Goal: Information Seeking & Learning: Learn about a topic

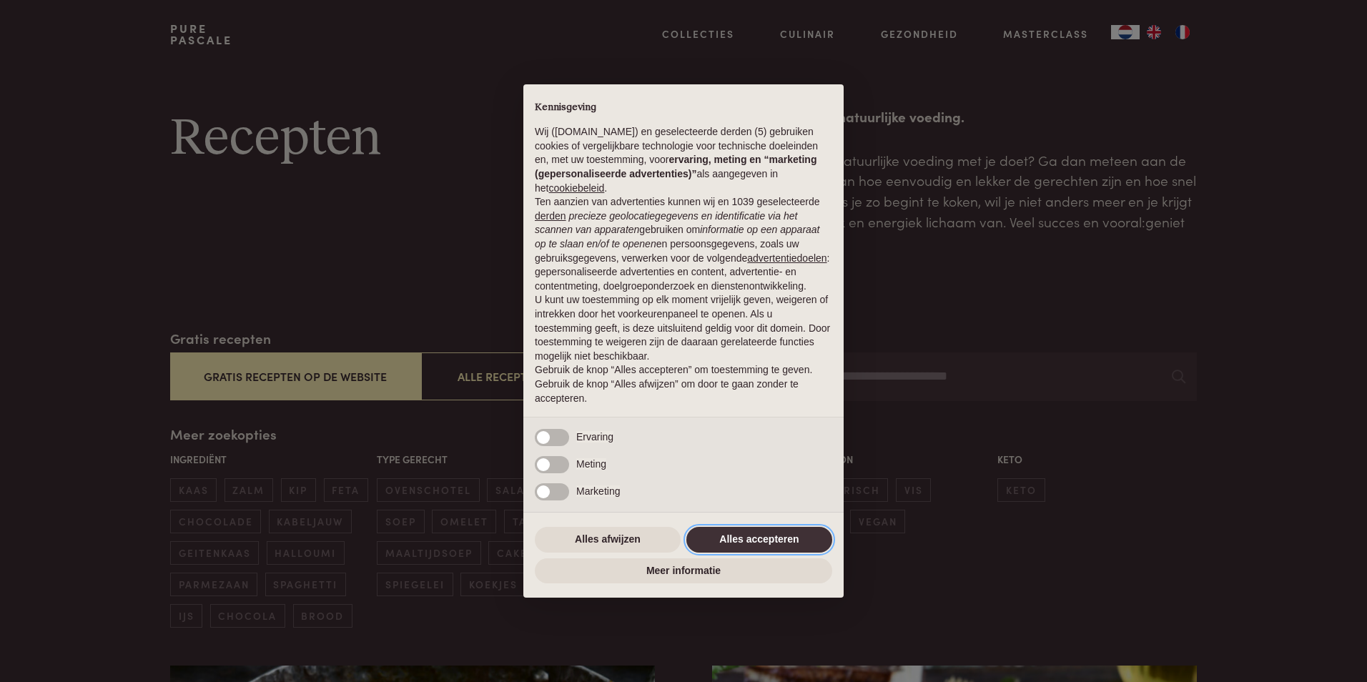
drag, startPoint x: 779, startPoint y: 540, endPoint x: 779, endPoint y: 532, distance: 7.9
click at [779, 541] on button "Alles accepteren" at bounding box center [759, 540] width 146 height 26
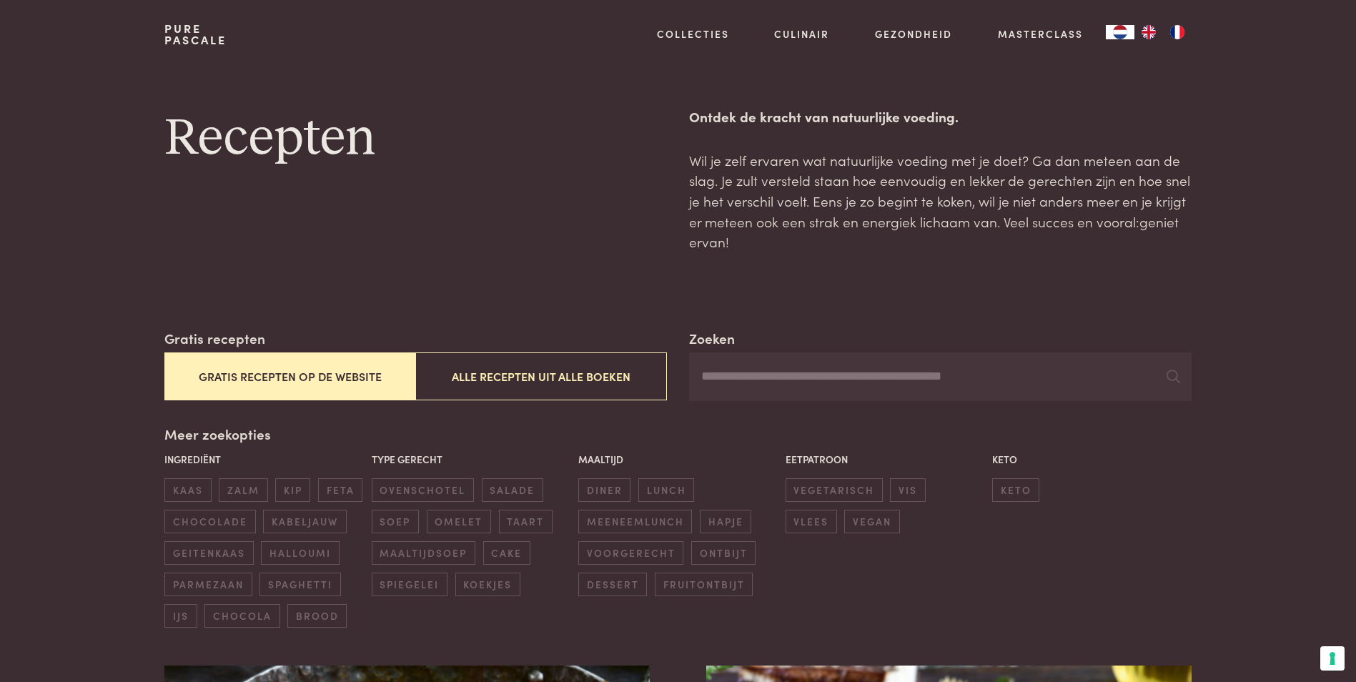
click at [1183, 36] on img "FR" at bounding box center [1177, 32] width 17 height 14
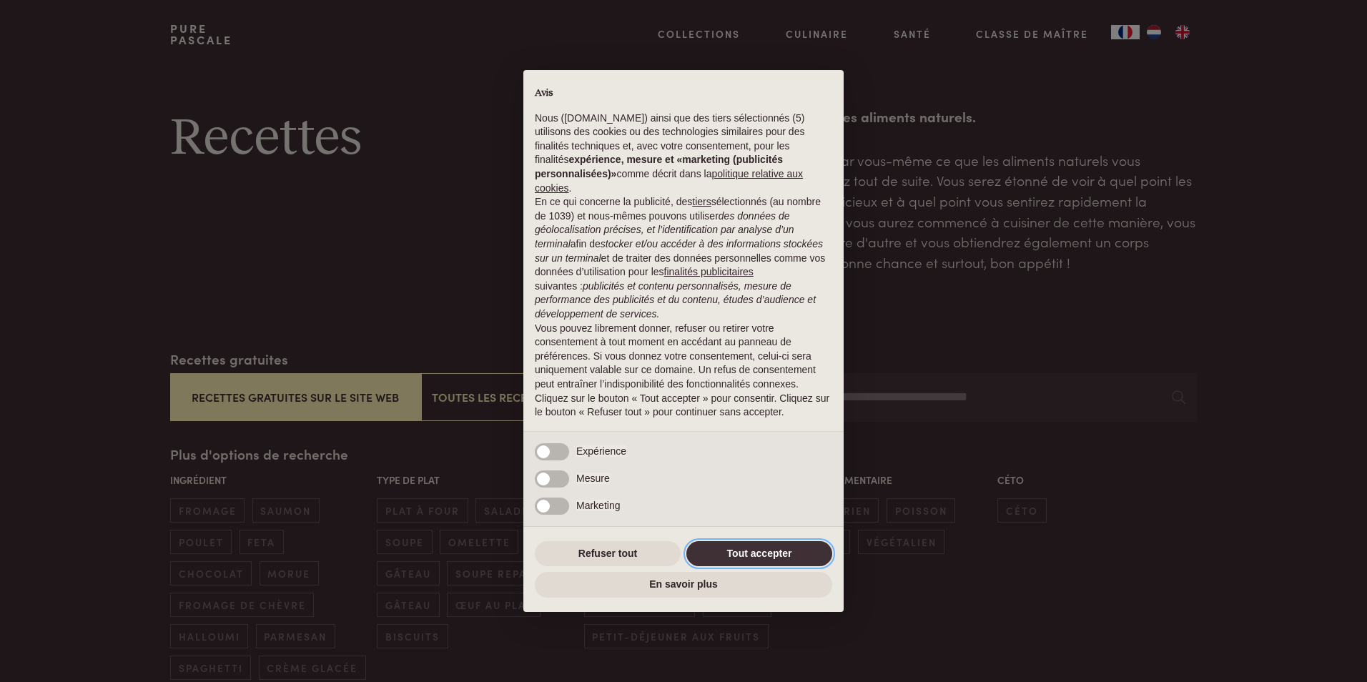
drag, startPoint x: 737, startPoint y: 558, endPoint x: 612, endPoint y: 443, distance: 170.5
click at [737, 558] on button "Tout accepter" at bounding box center [759, 554] width 146 height 26
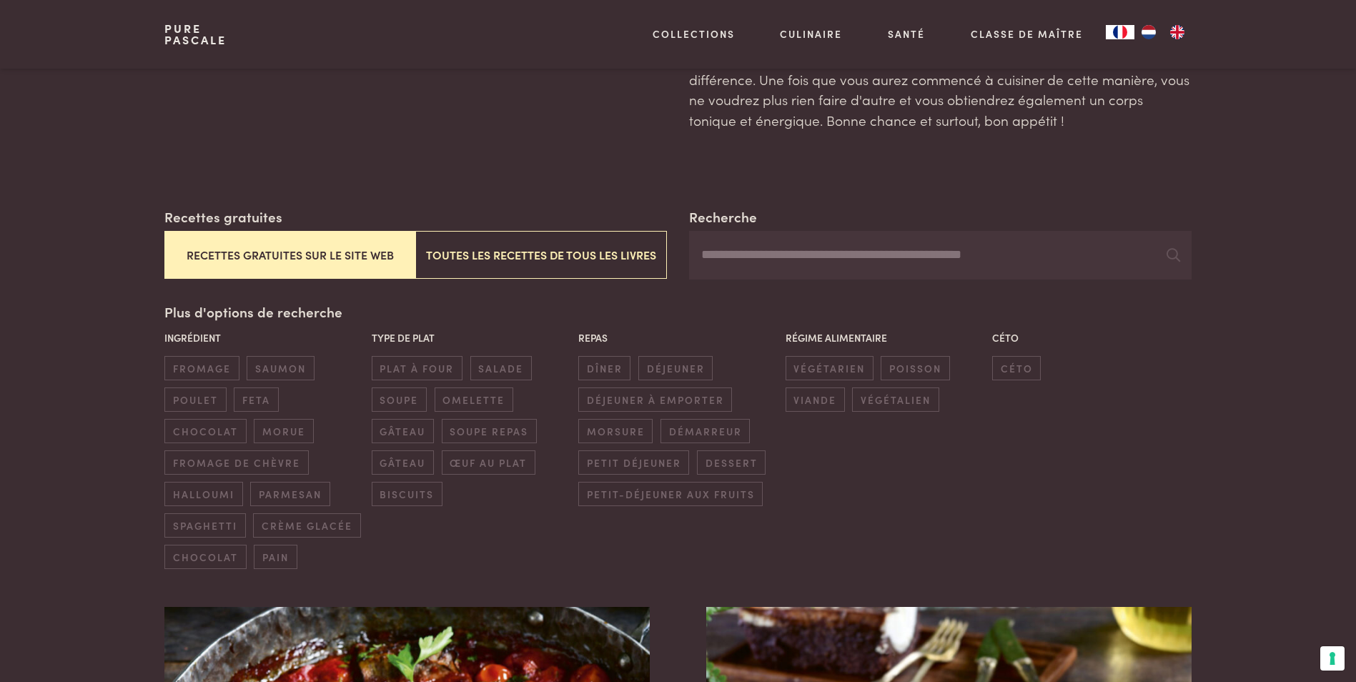
scroll to position [143, 0]
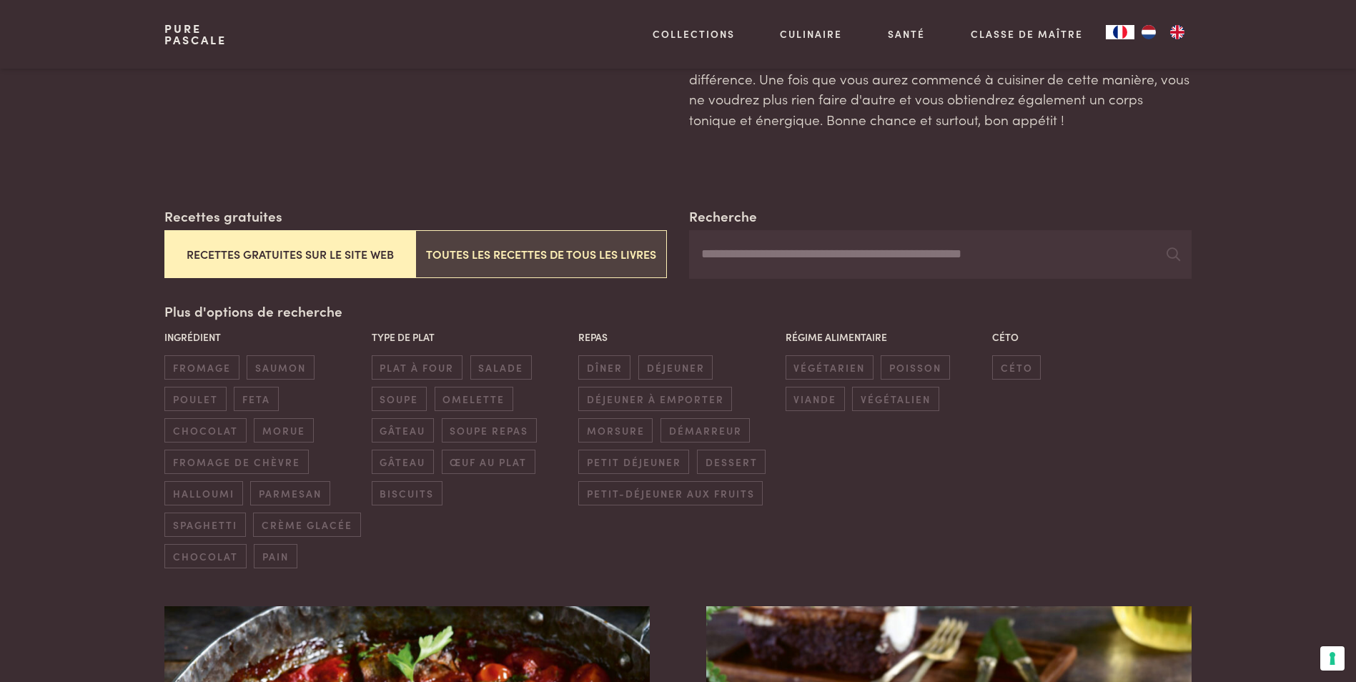
click at [454, 252] on button "Toutes les recettes de tous les livres" at bounding box center [540, 254] width 251 height 48
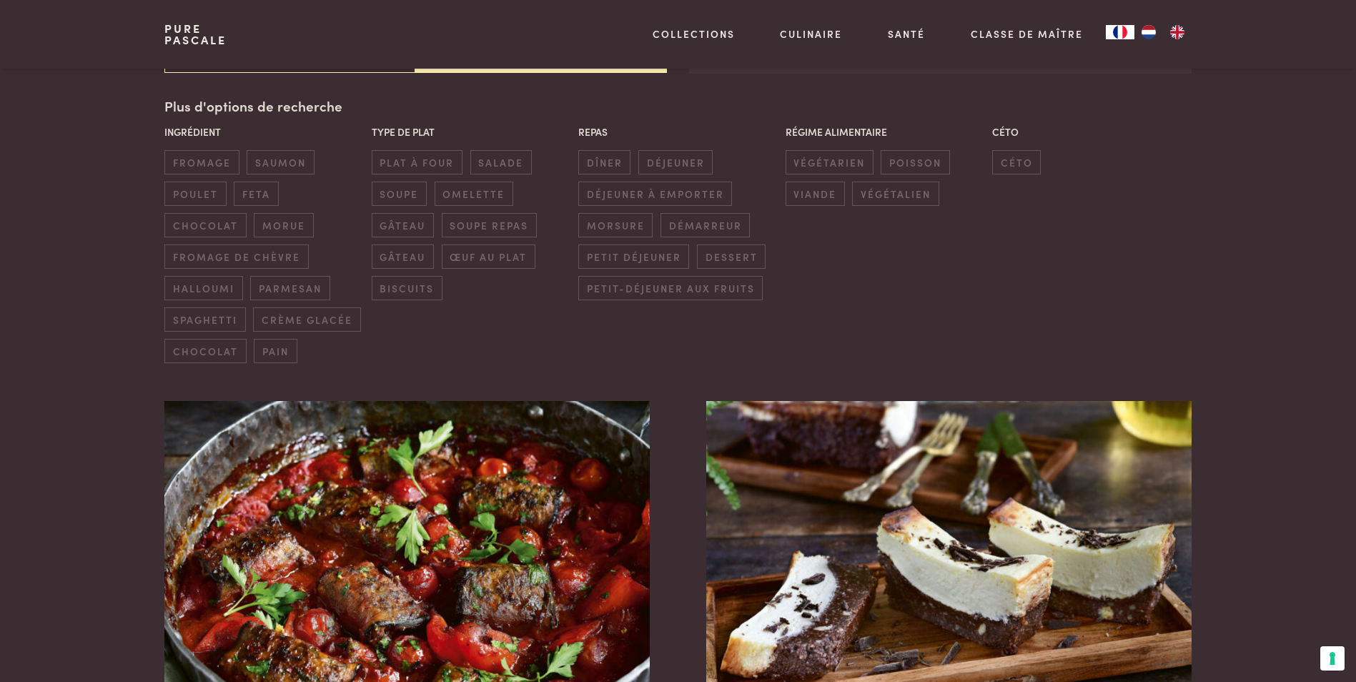
scroll to position [349, 0]
click at [475, 232] on span "soupe repas" at bounding box center [489, 224] width 95 height 24
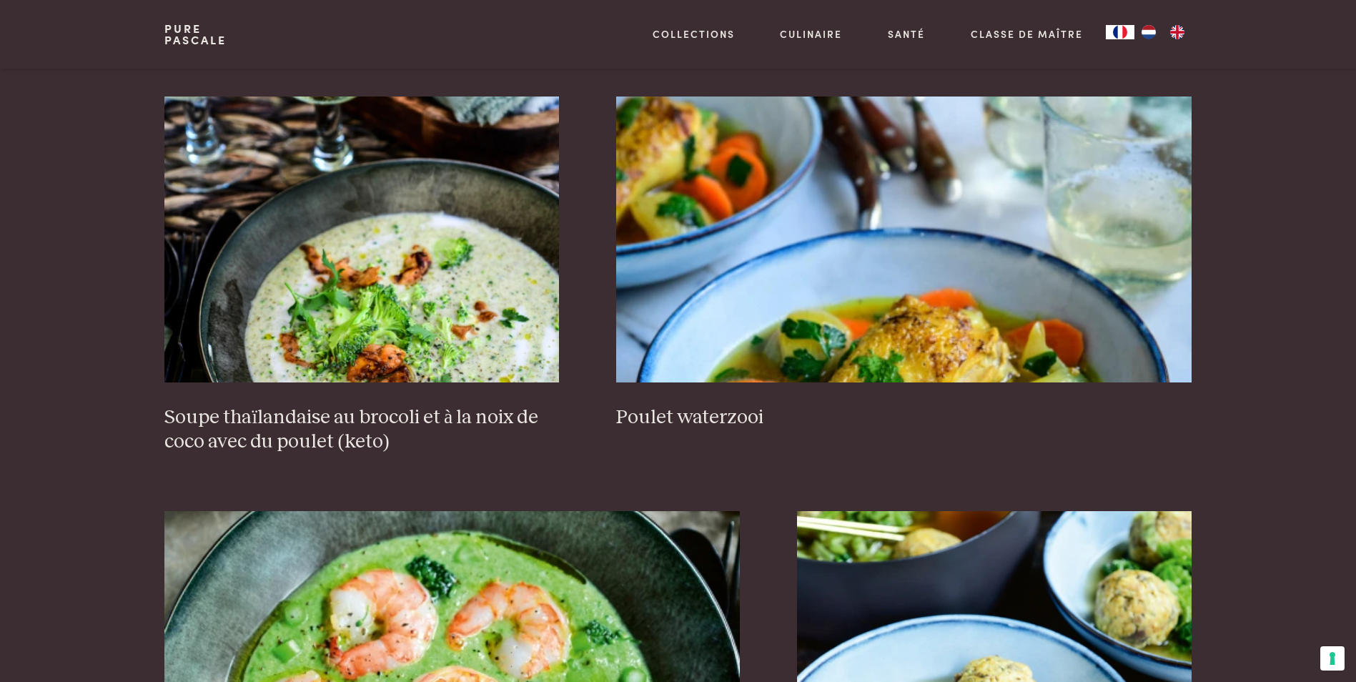
scroll to position [1064, 0]
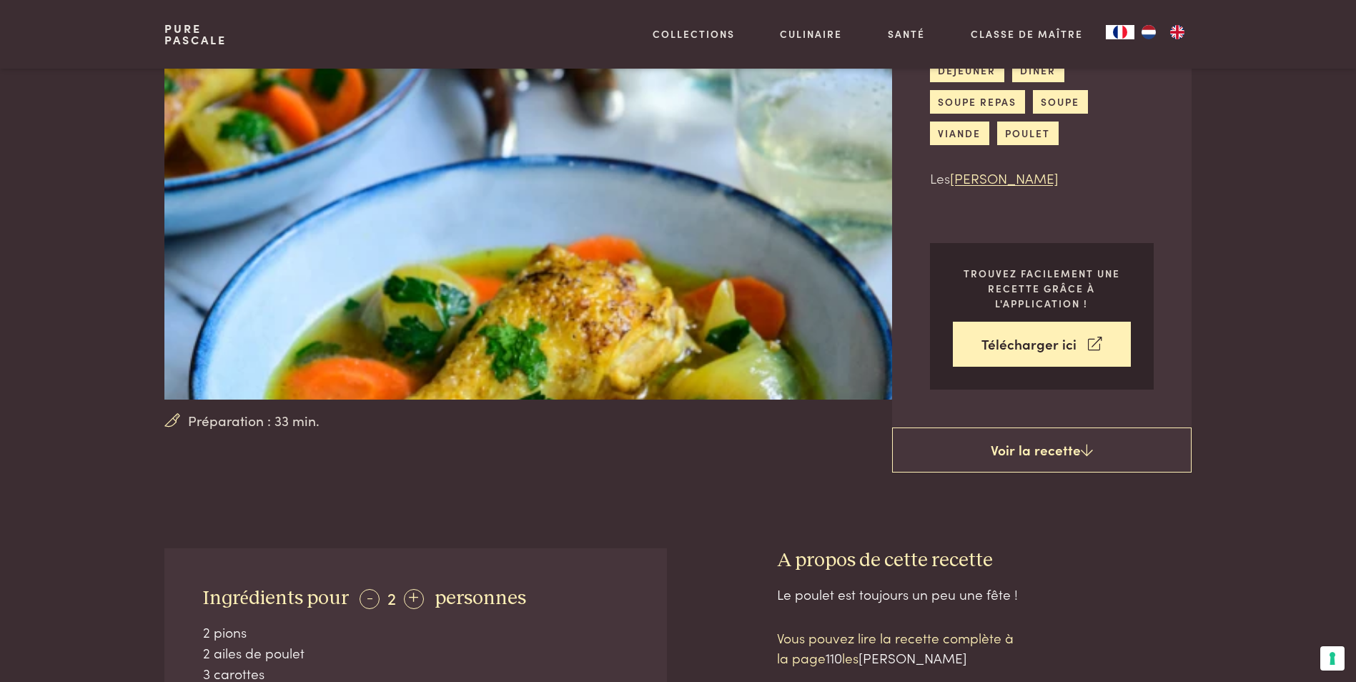
scroll to position [143, 0]
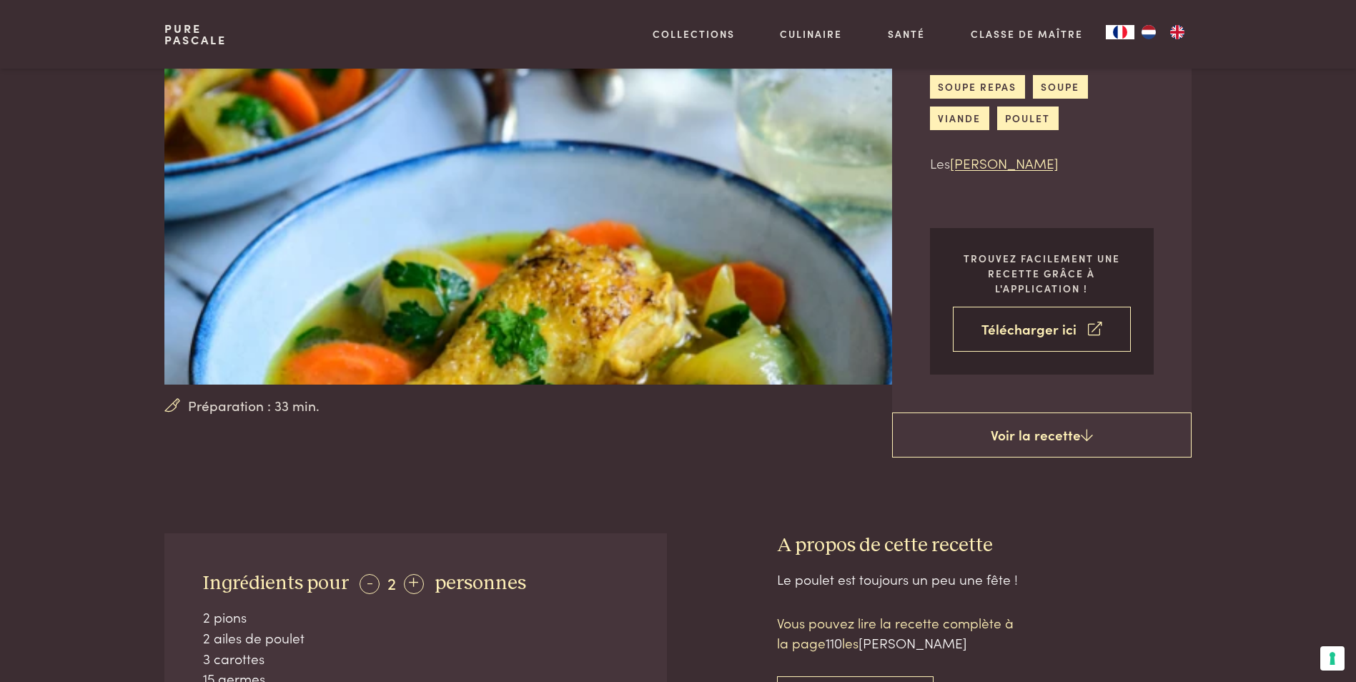
click at [961, 334] on link "Télécharger ici" at bounding box center [1042, 329] width 178 height 45
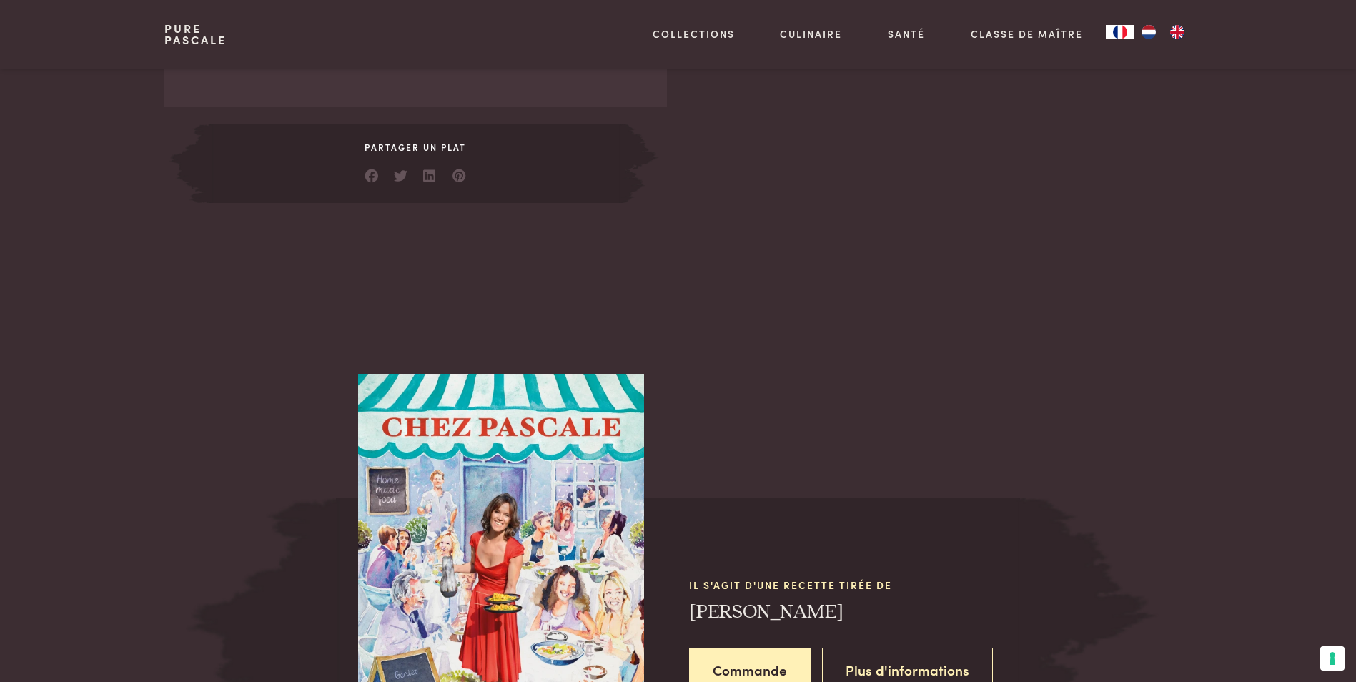
scroll to position [1216, 0]
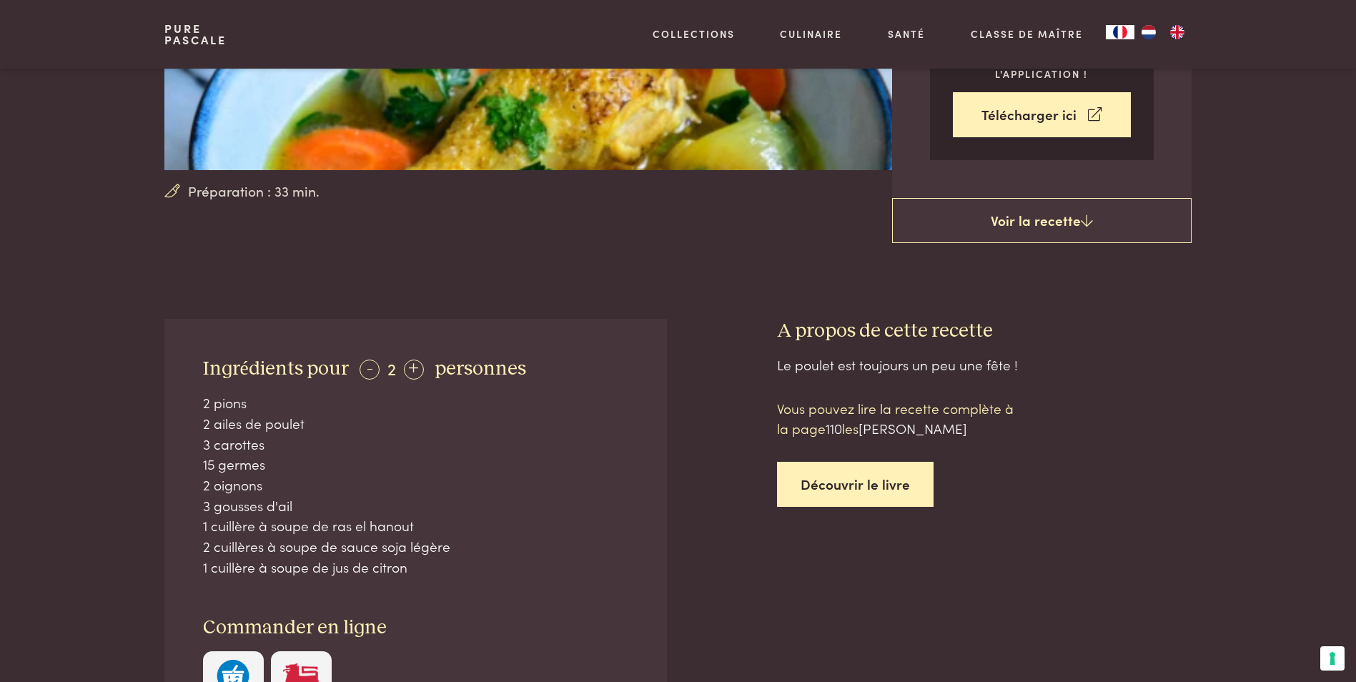
click at [858, 493] on link "Découvrir le livre" at bounding box center [855, 484] width 157 height 45
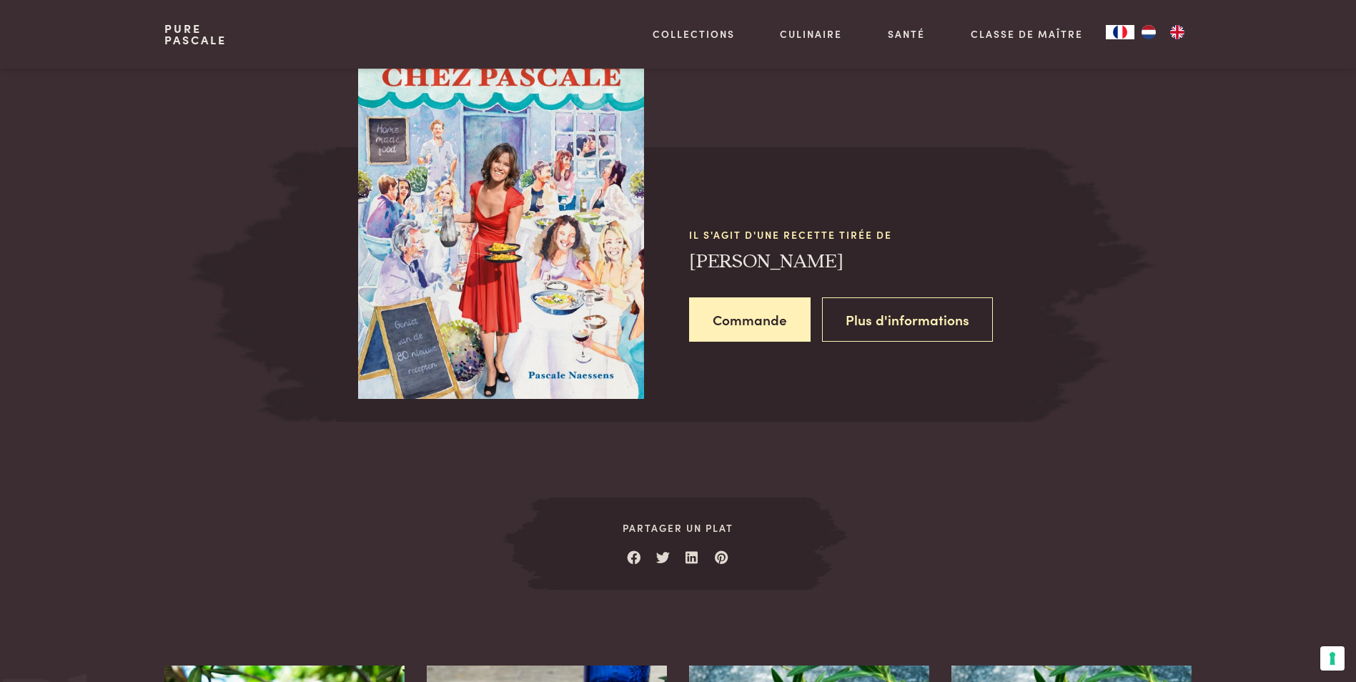
scroll to position [1356, 0]
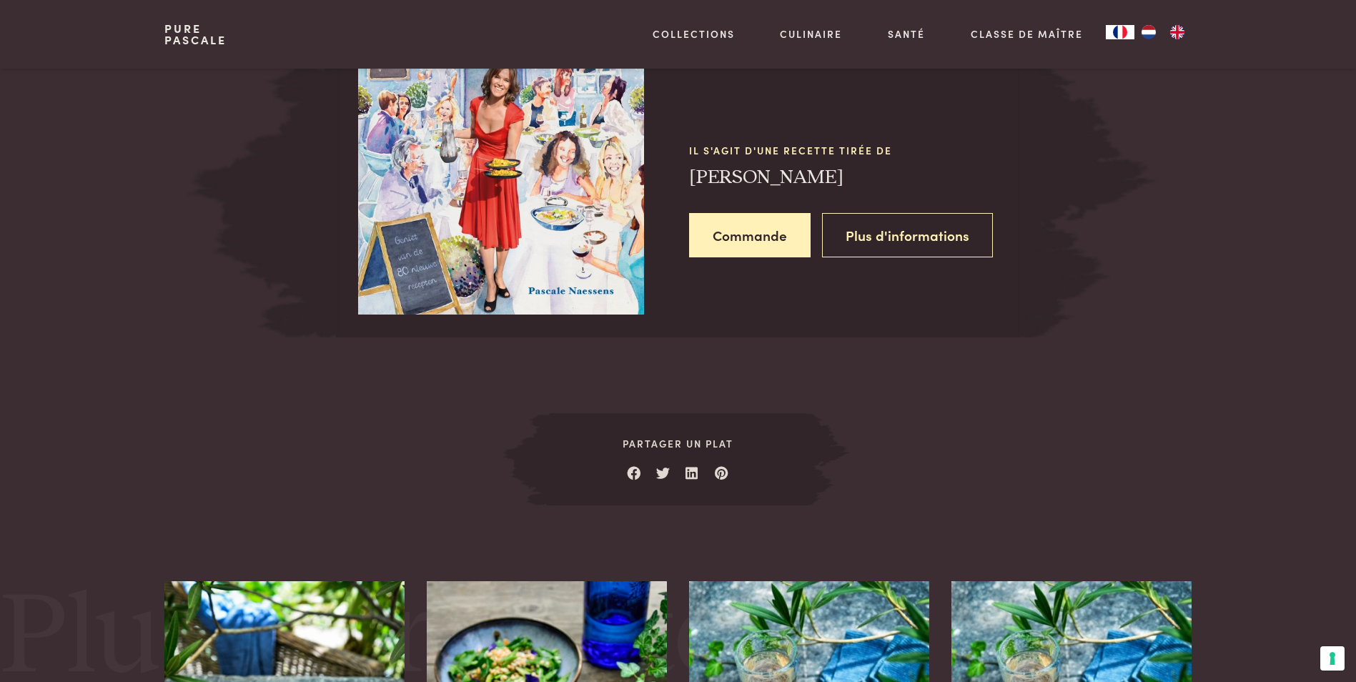
scroll to position [1284, 0]
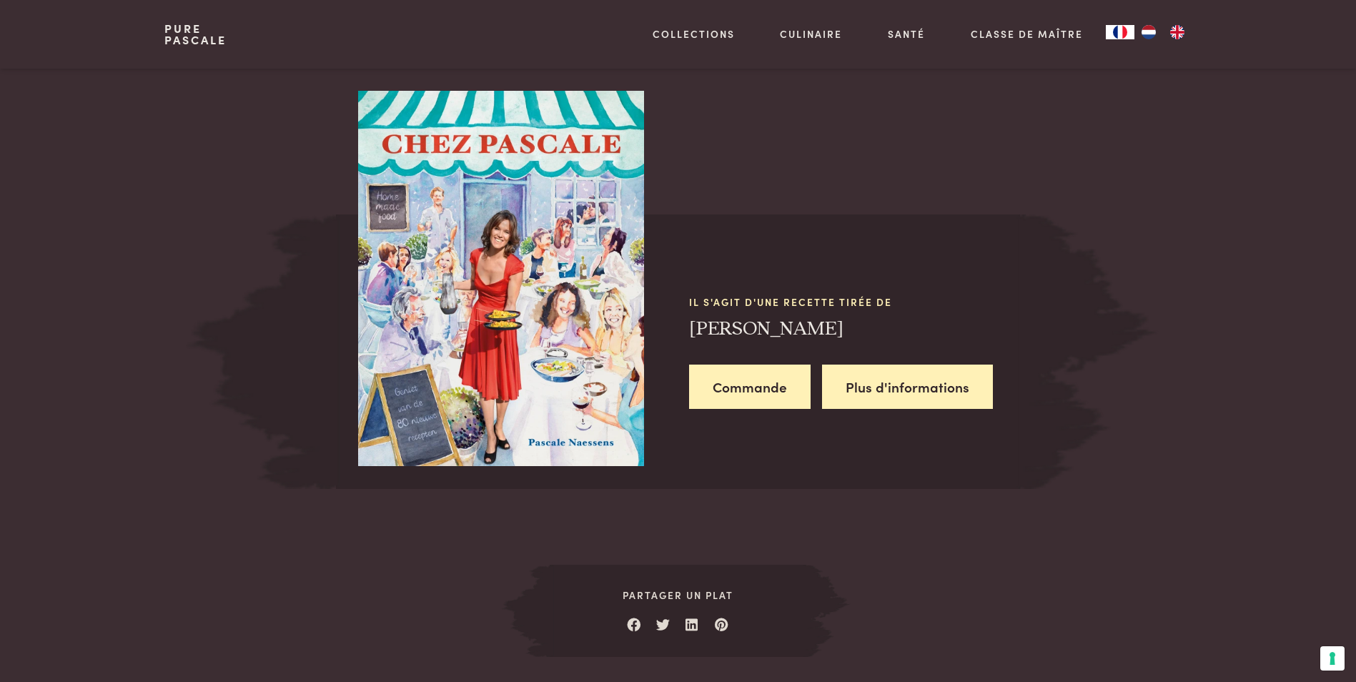
click at [887, 388] on link "Plus d'informations" at bounding box center [907, 387] width 171 height 45
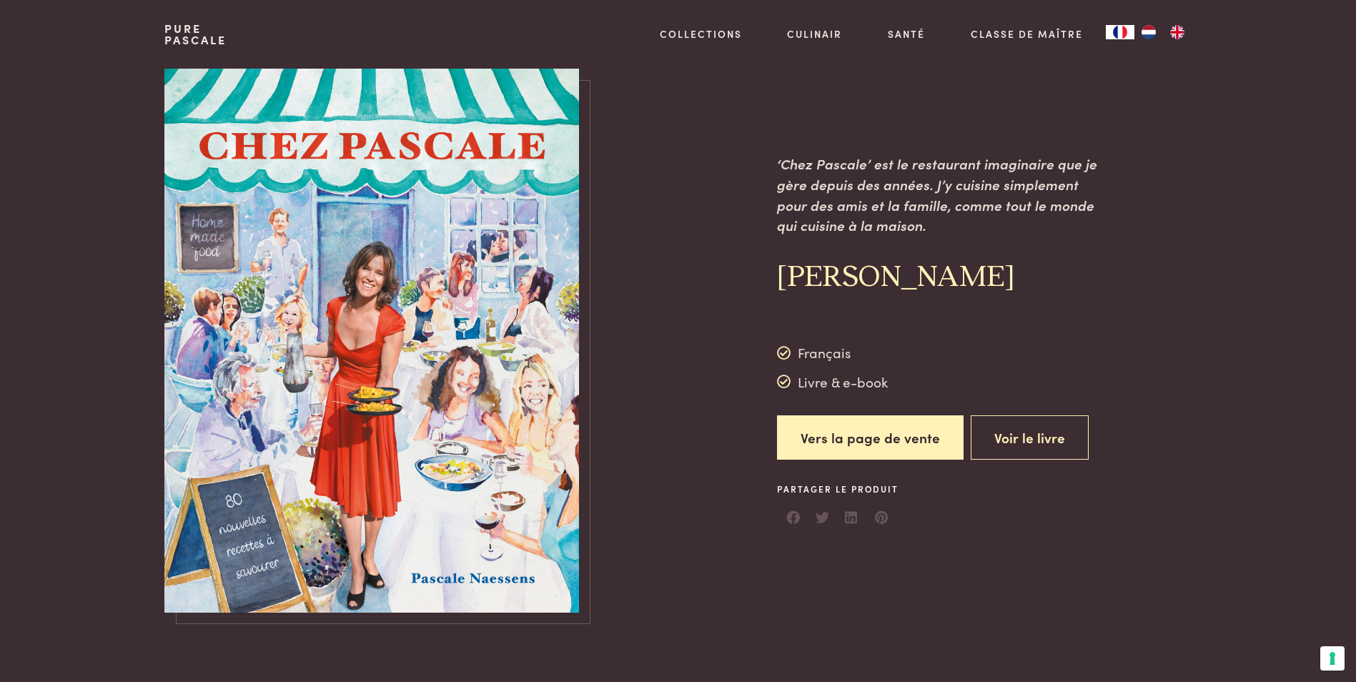
click at [558, 399] on img at bounding box center [371, 341] width 415 height 544
click at [496, 395] on img at bounding box center [371, 341] width 415 height 544
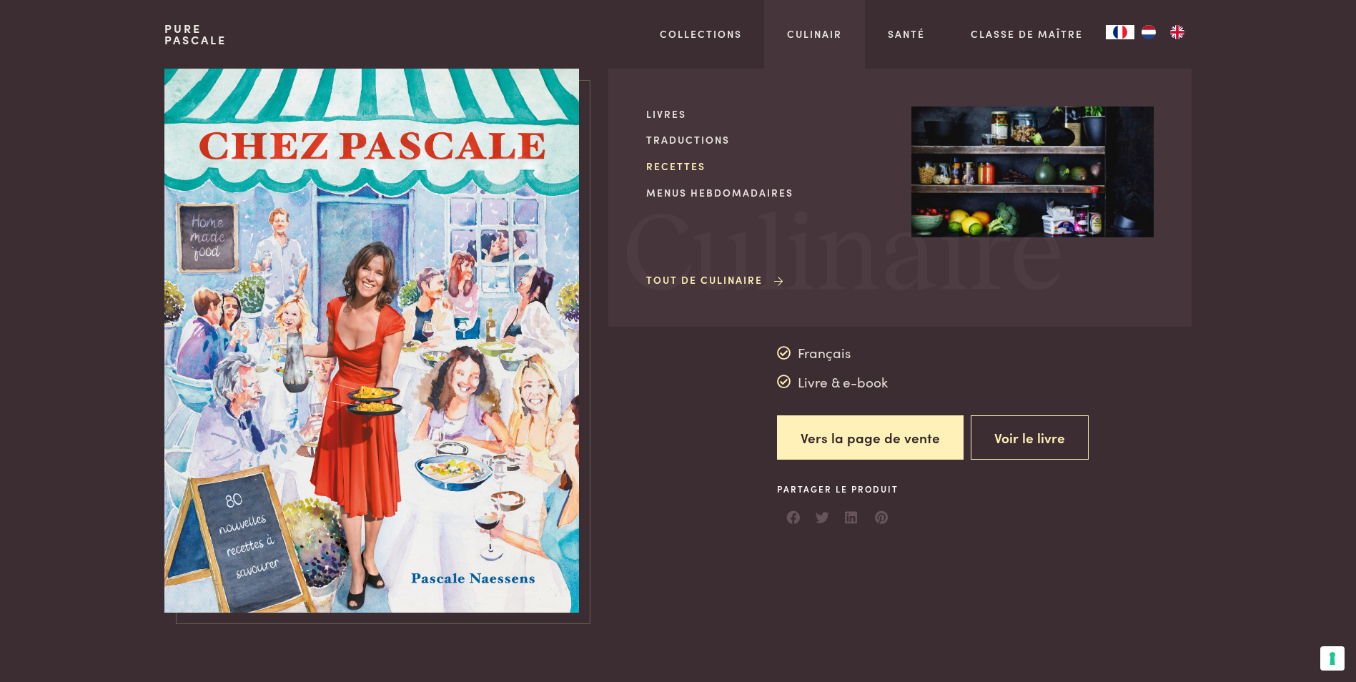
click at [689, 164] on link "Recettes" at bounding box center [767, 166] width 242 height 15
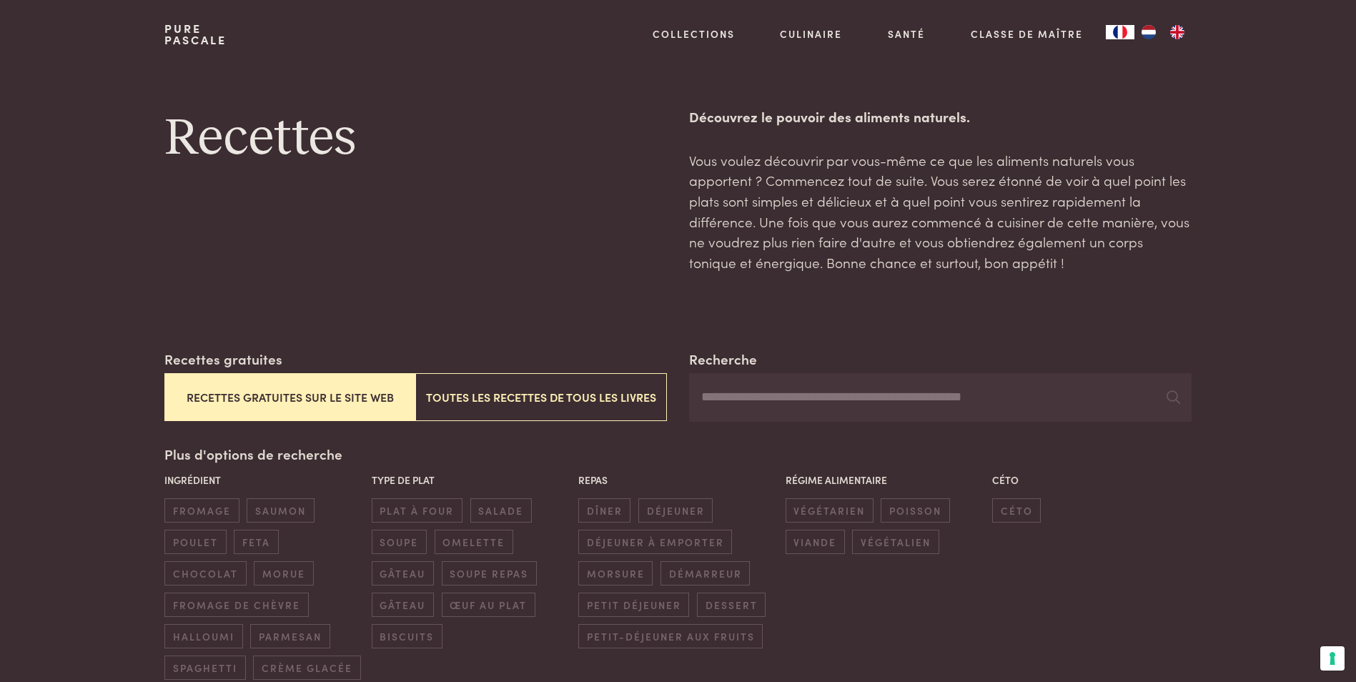
click at [320, 403] on button "Recettes gratuites sur le site web" at bounding box center [289, 397] width 251 height 48
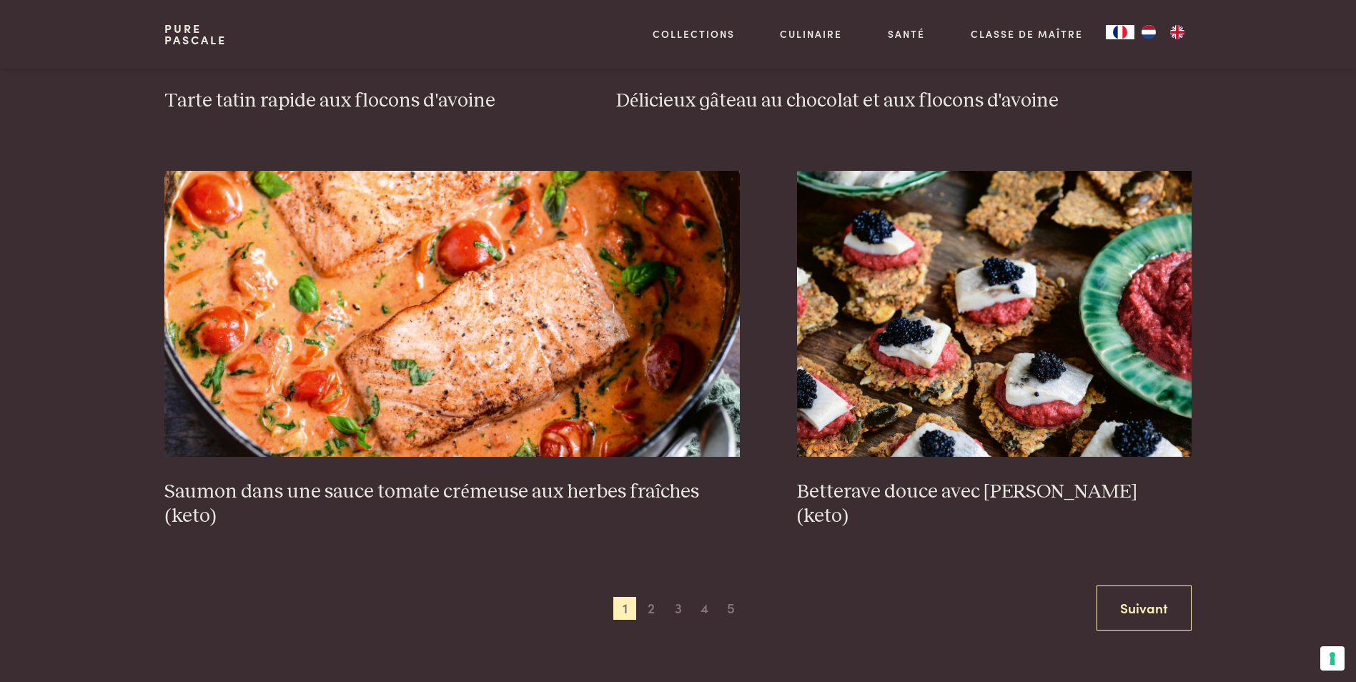
scroll to position [2566, 0]
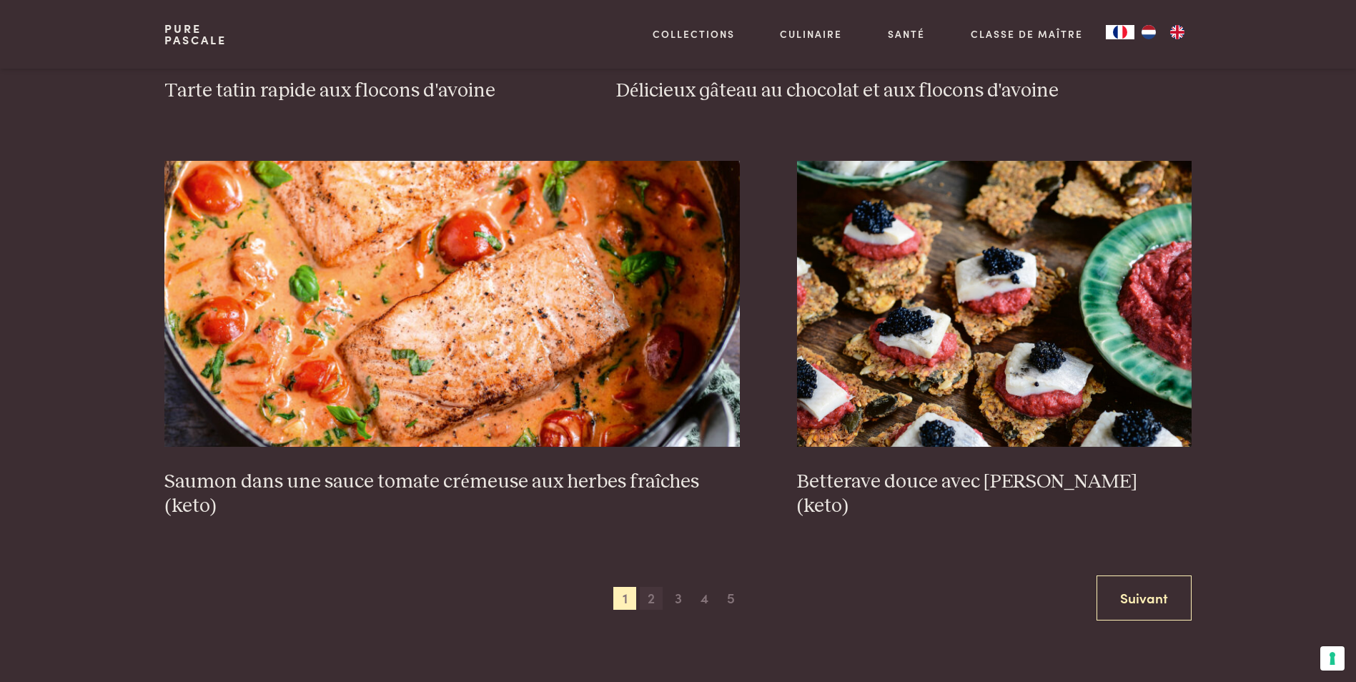
click at [652, 601] on span "2" at bounding box center [651, 598] width 23 height 23
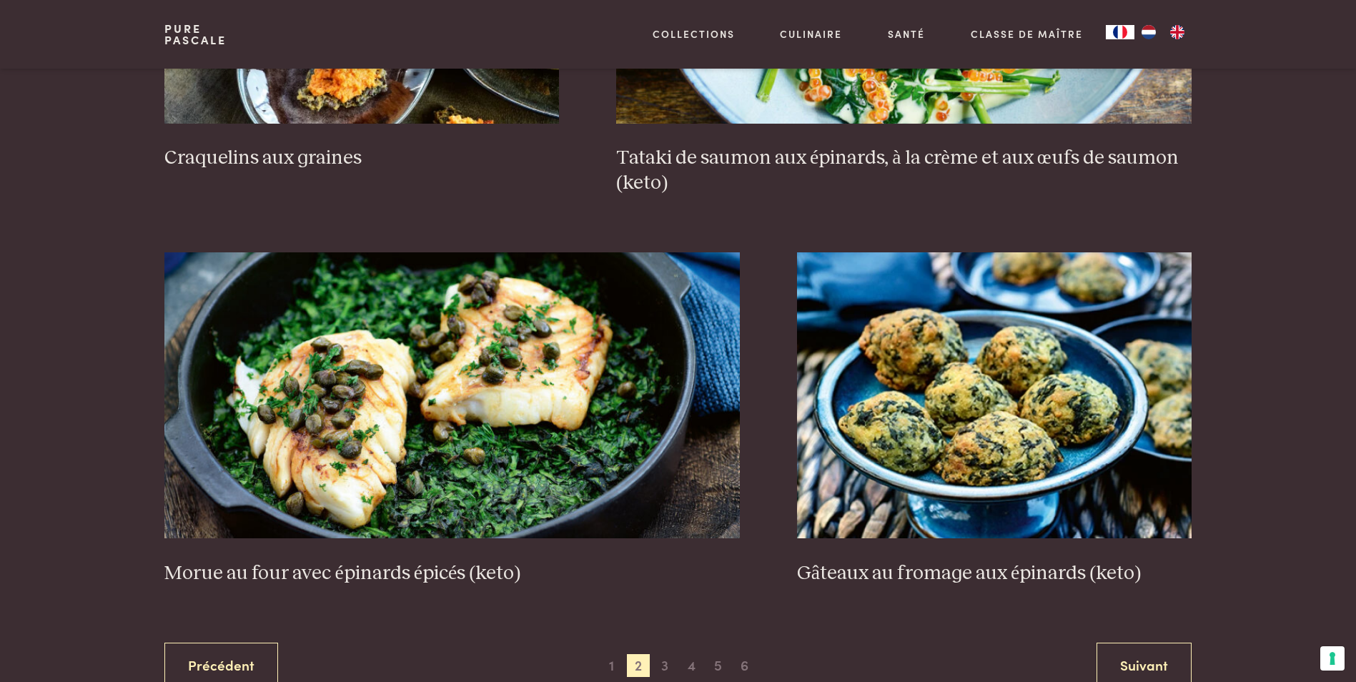
scroll to position [2637, 0]
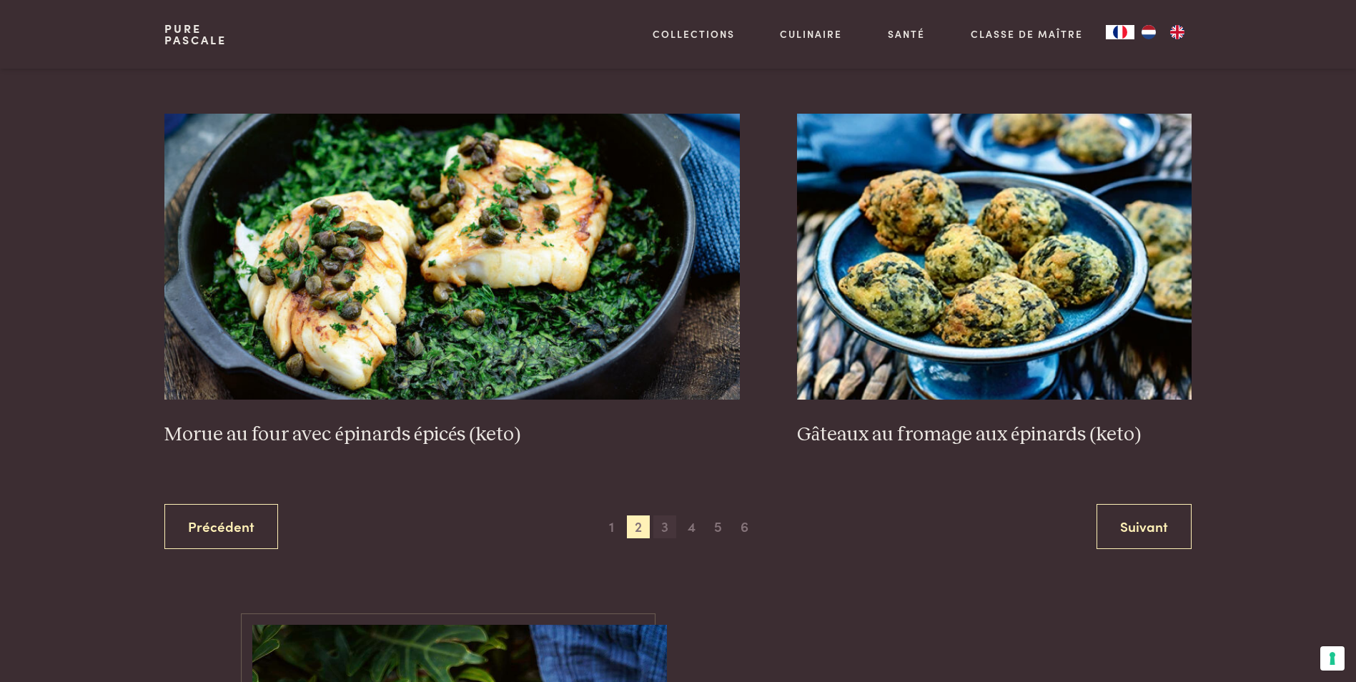
click at [667, 532] on span "3" at bounding box center [665, 527] width 23 height 23
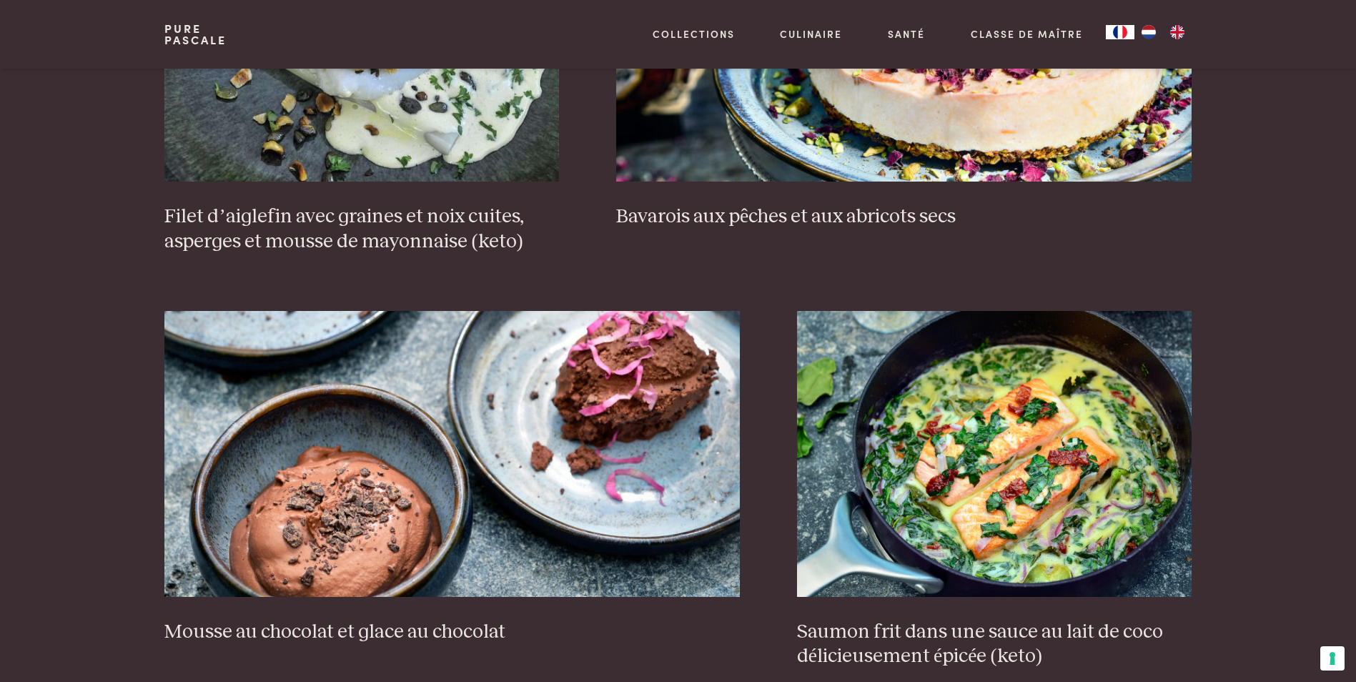
scroll to position [1350, 0]
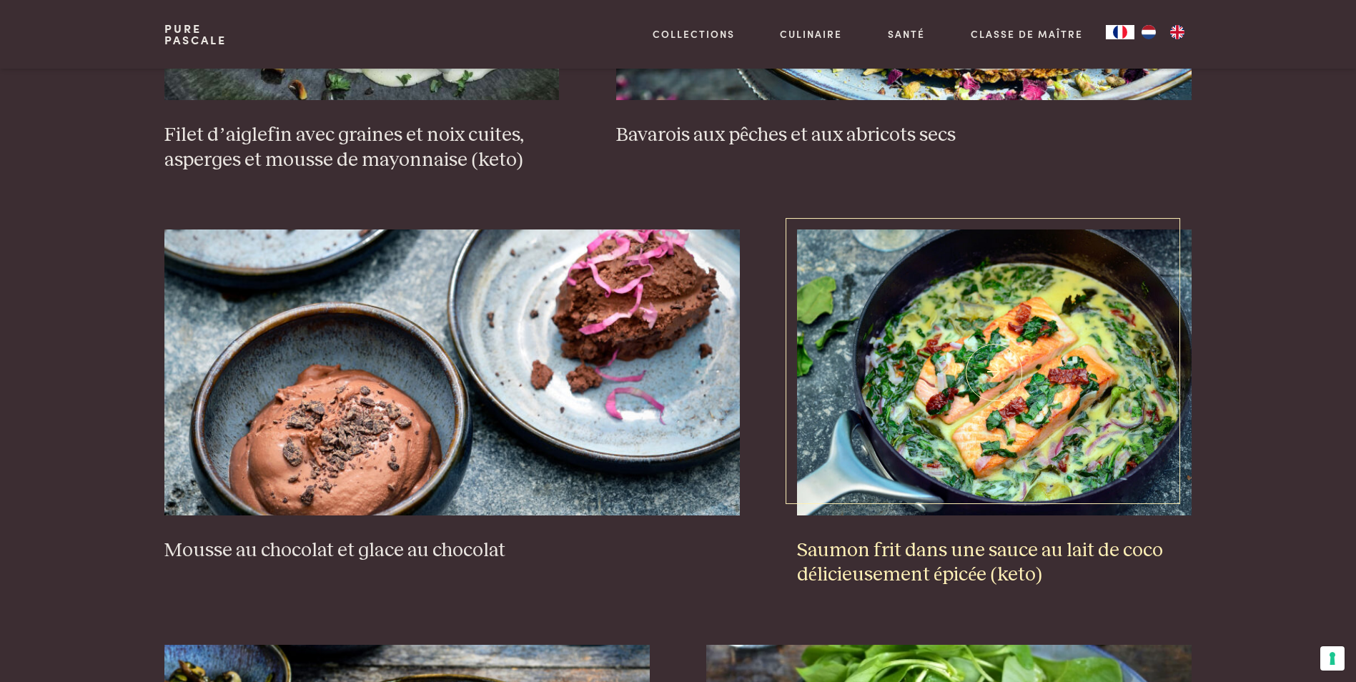
click at [922, 452] on img at bounding box center [994, 373] width 395 height 286
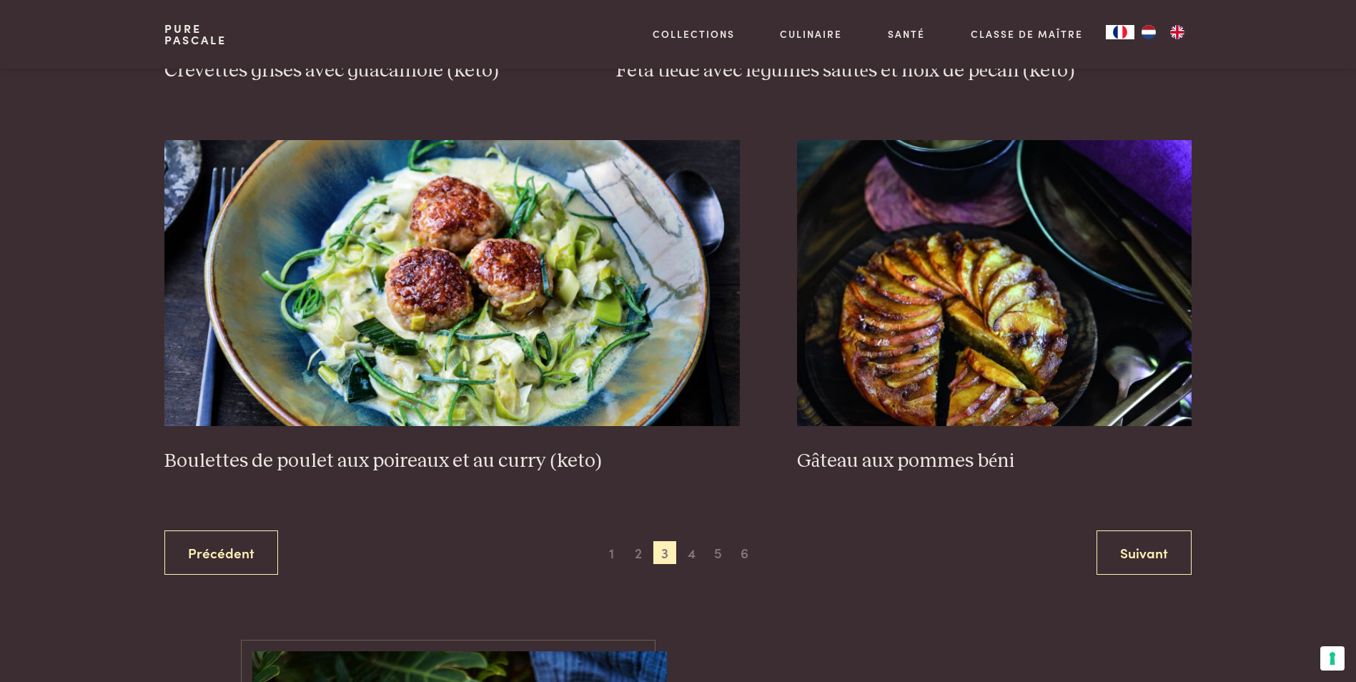
scroll to position [2637, 0]
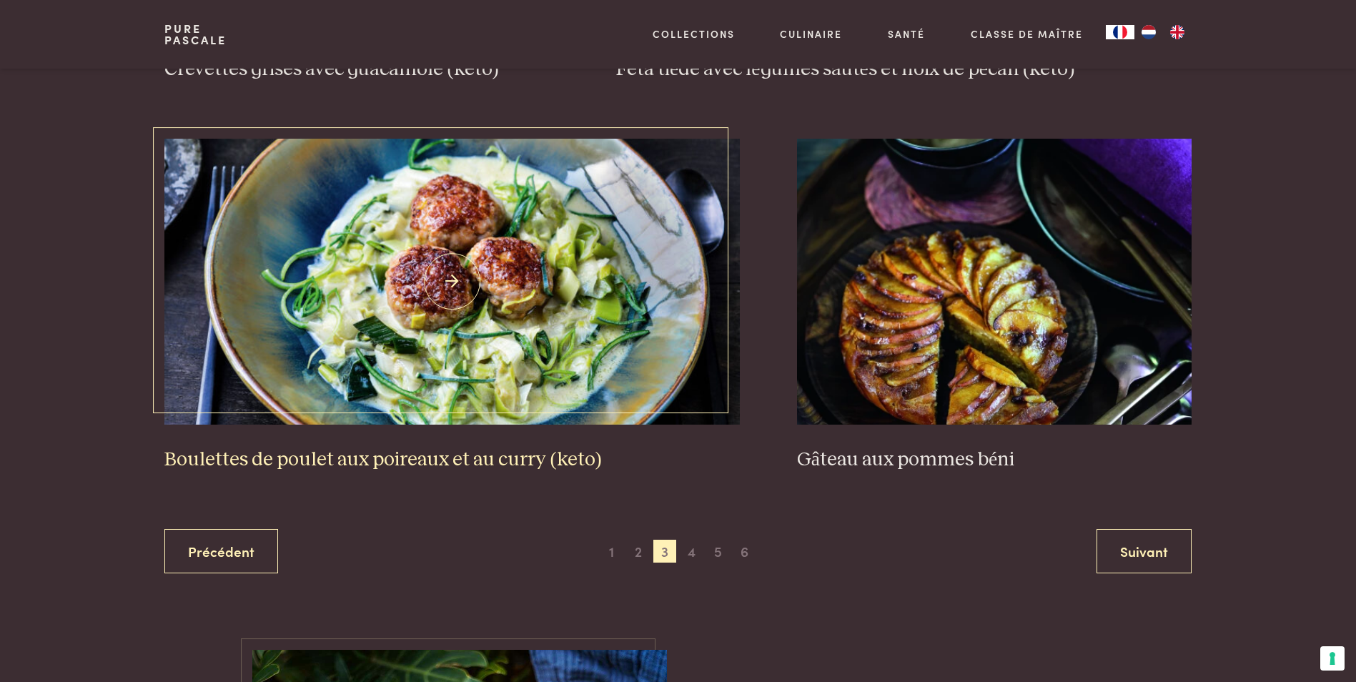
click at [519, 360] on img at bounding box center [452, 282] width 576 height 286
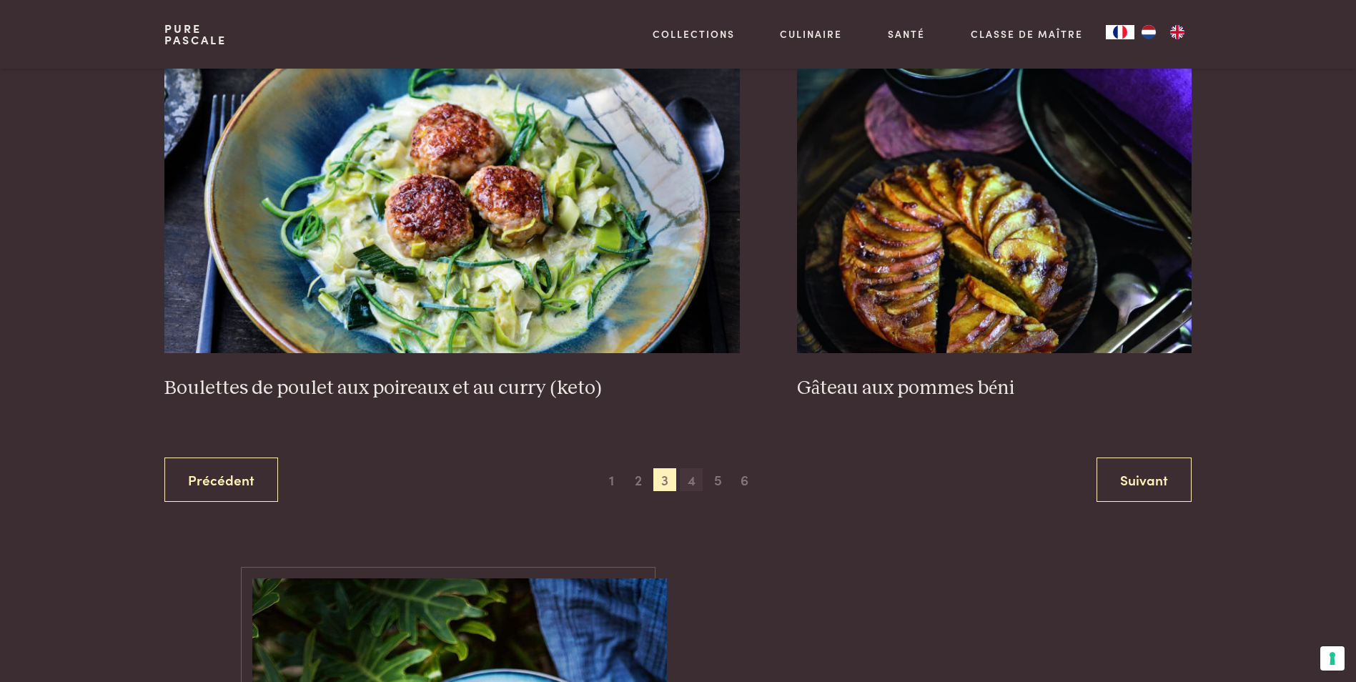
click at [688, 475] on span "4" at bounding box center [691, 479] width 23 height 23
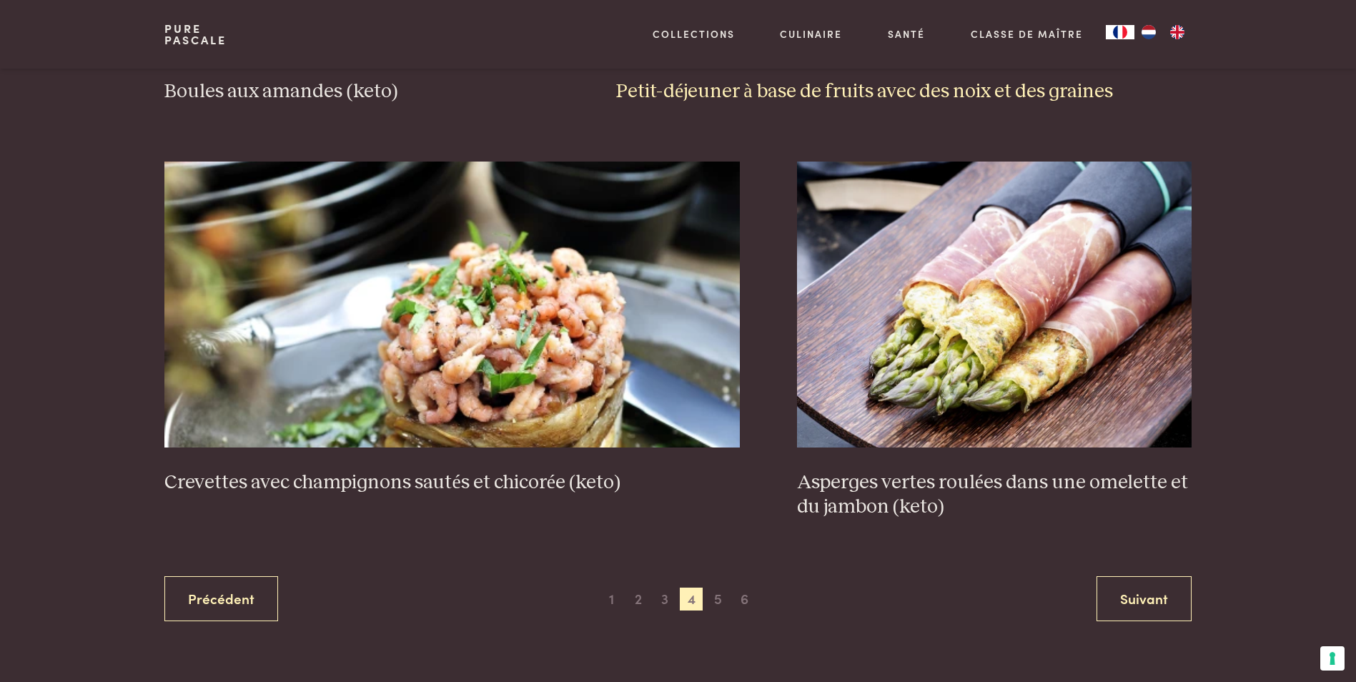
scroll to position [2566, 0]
click at [724, 598] on span "5" at bounding box center [717, 598] width 23 height 23
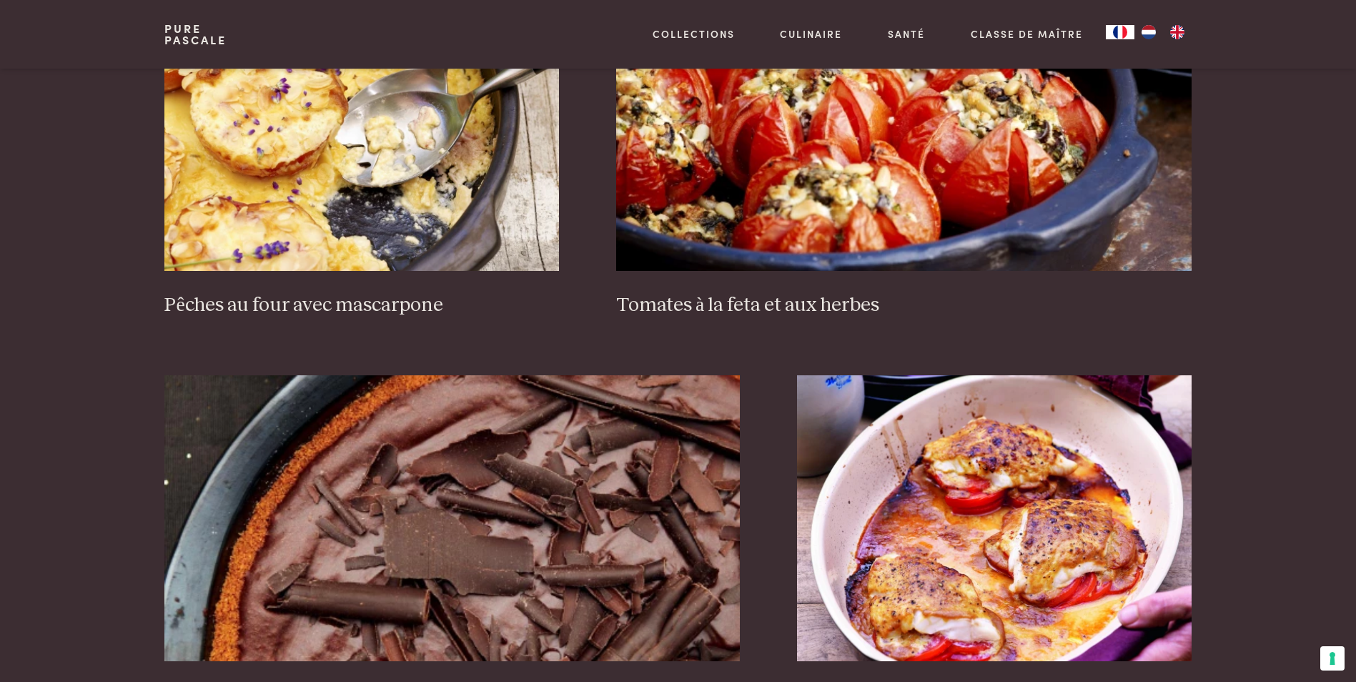
scroll to position [2566, 0]
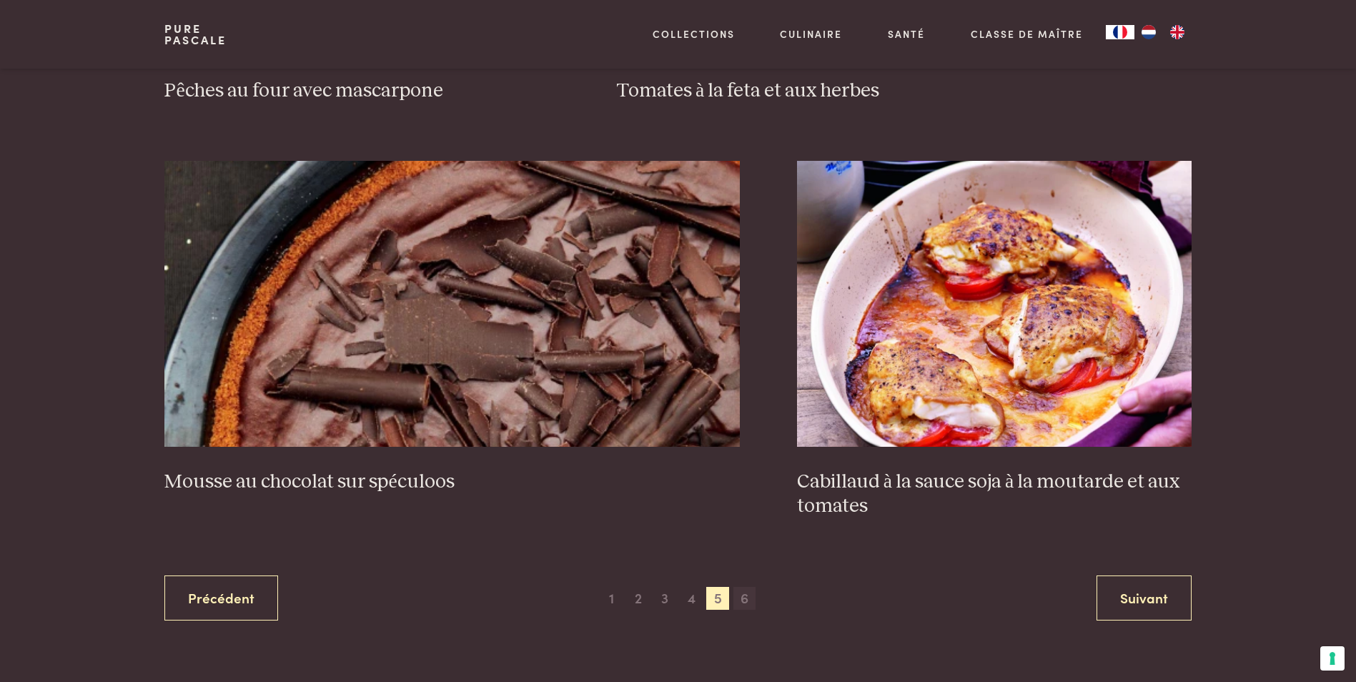
click at [741, 593] on span "6" at bounding box center [745, 598] width 23 height 23
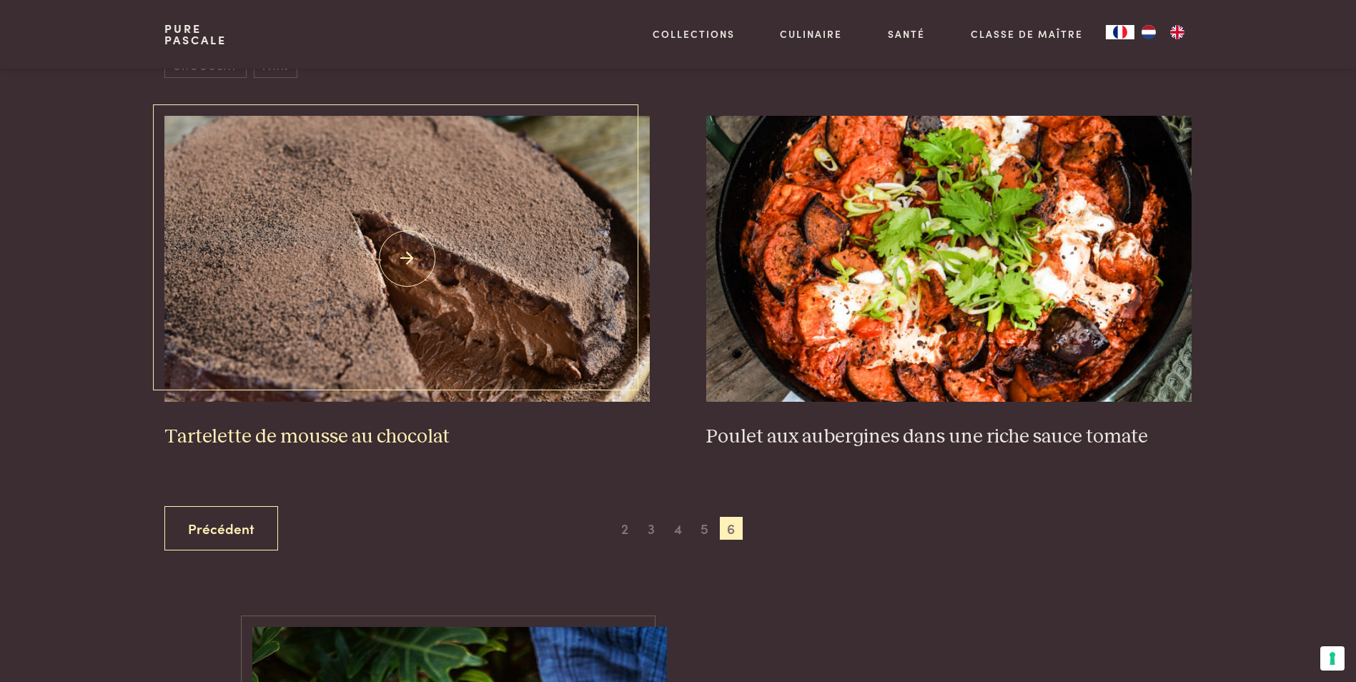
scroll to position [635, 0]
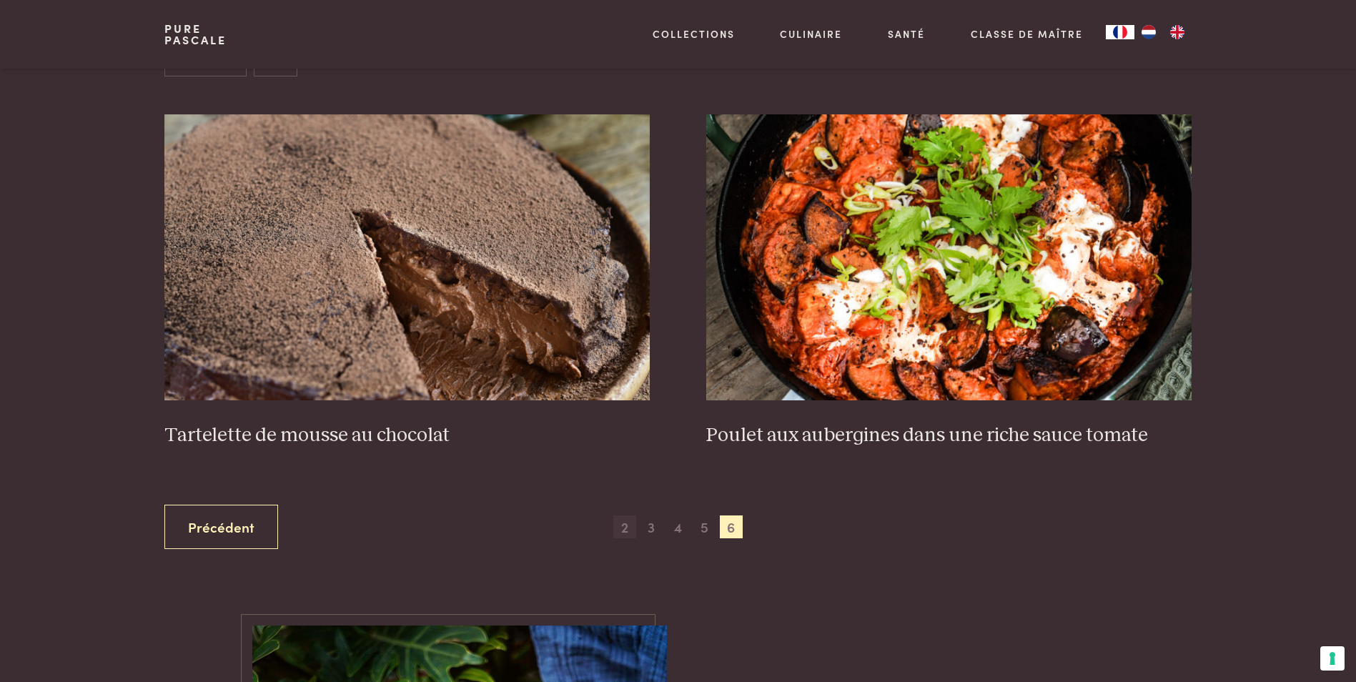
click at [626, 531] on span "2" at bounding box center [624, 527] width 23 height 23
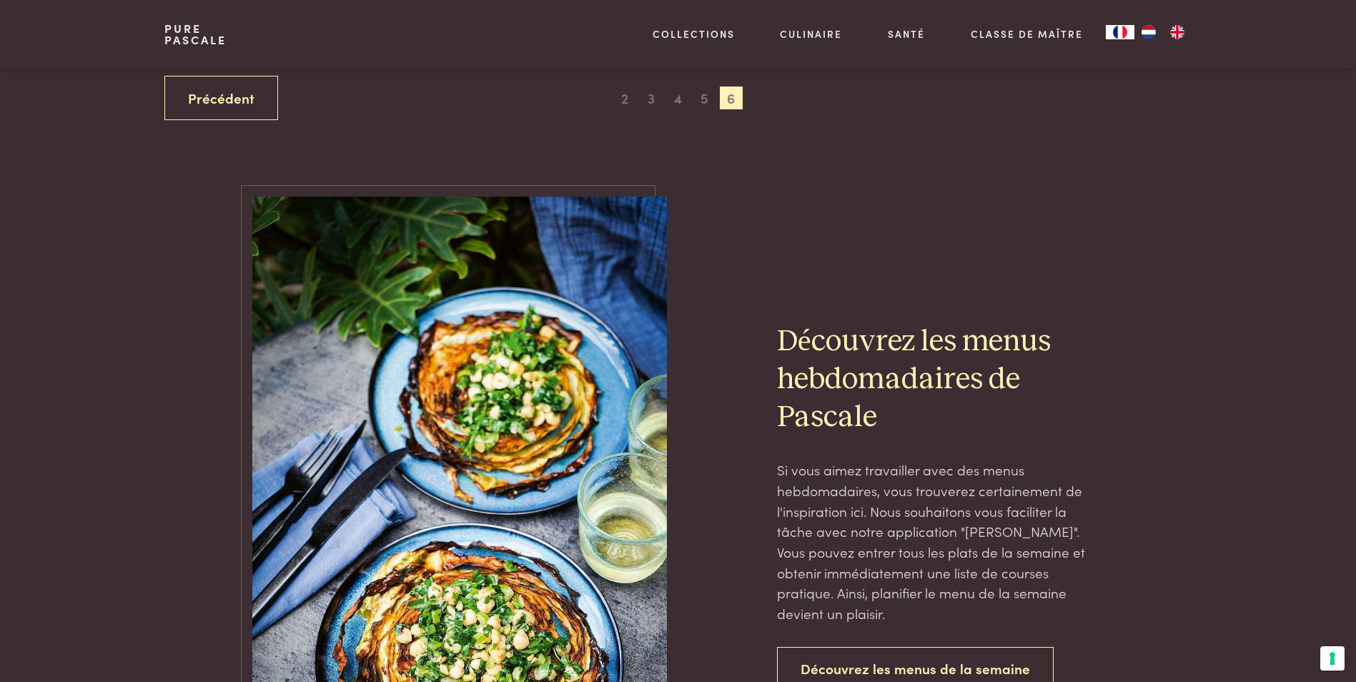
scroll to position [778, 0]
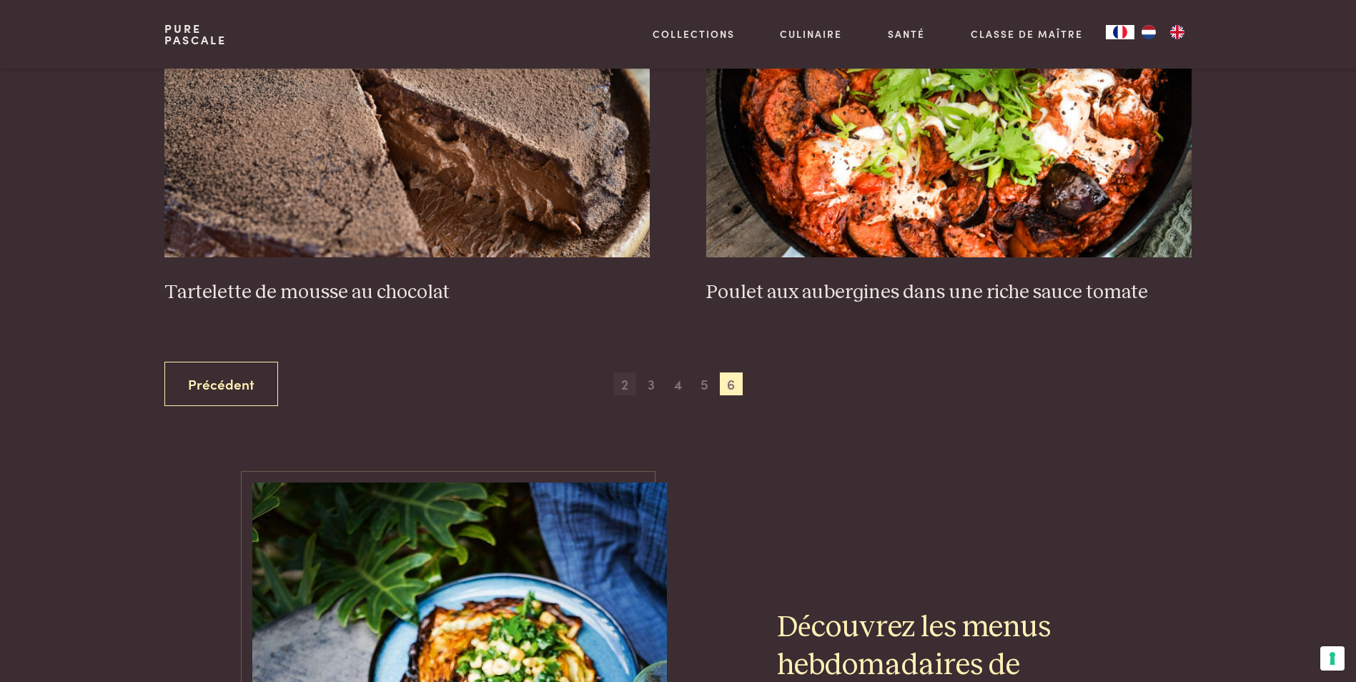
click at [626, 390] on span "2" at bounding box center [624, 384] width 23 height 23
click at [257, 390] on link "Précédent" at bounding box center [221, 384] width 114 height 45
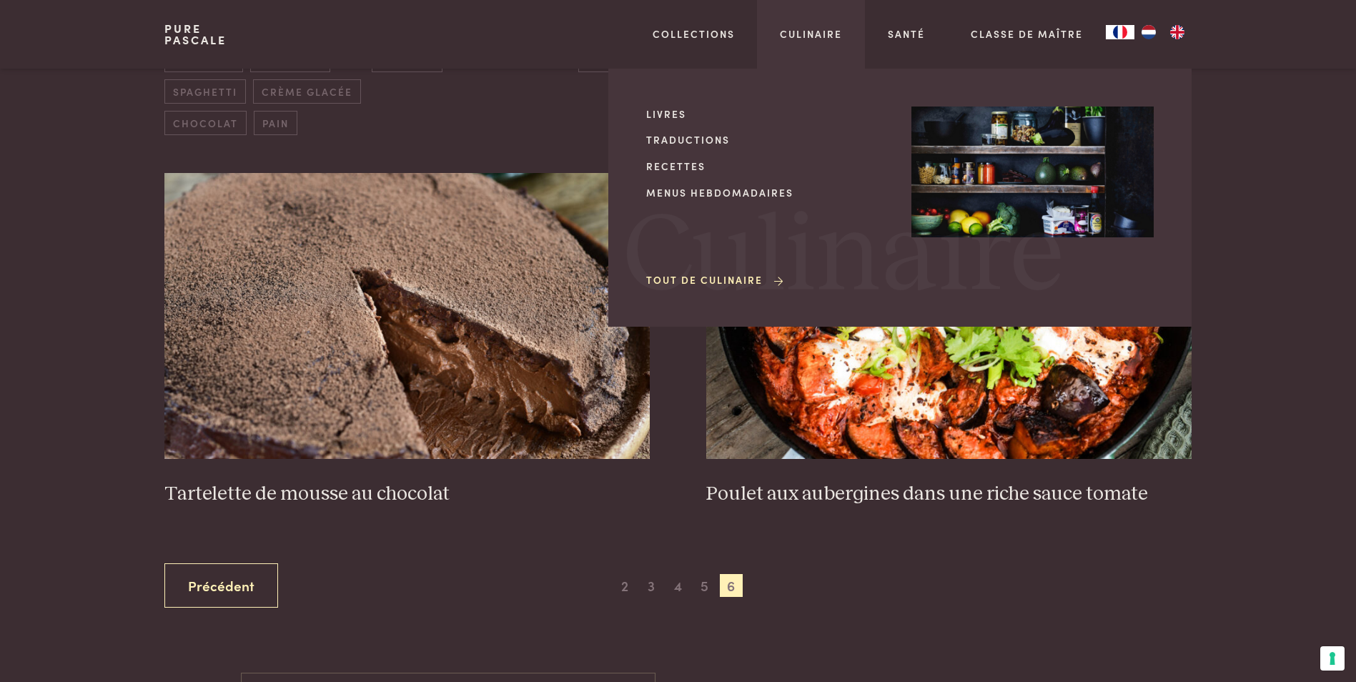
scroll to position [563, 0]
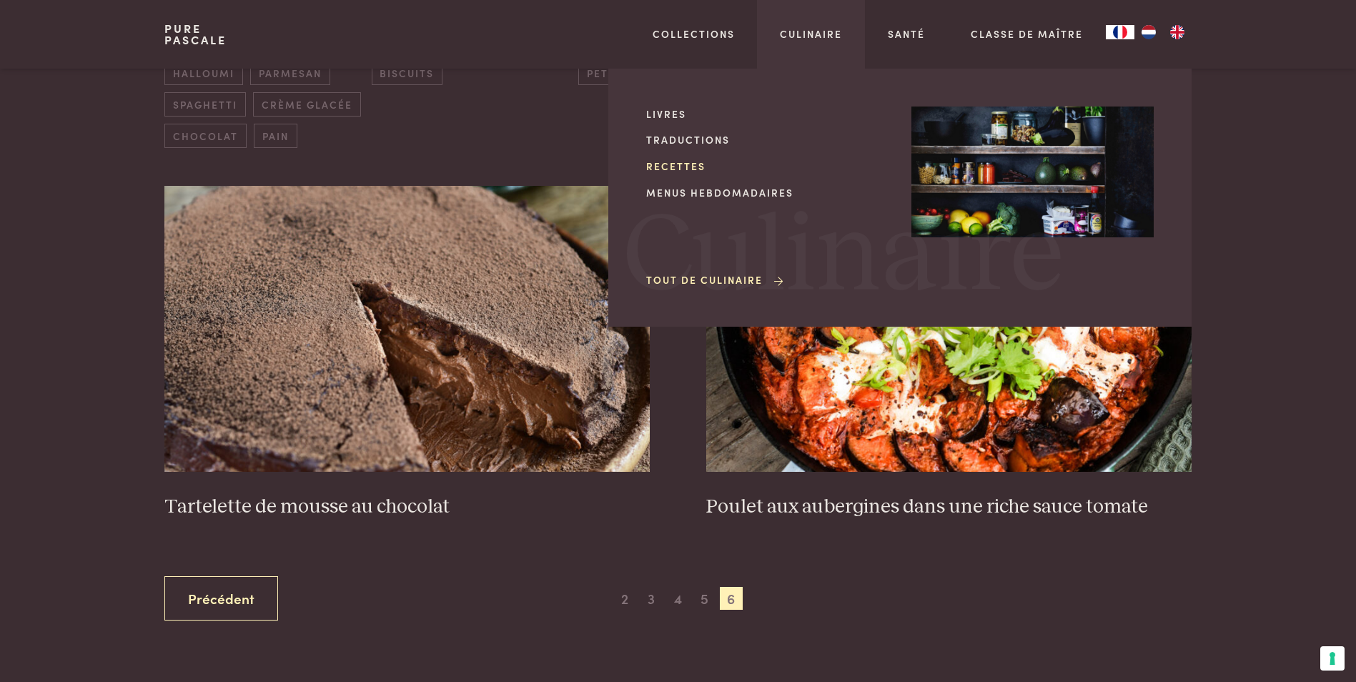
click at [694, 163] on link "Recettes" at bounding box center [767, 166] width 242 height 15
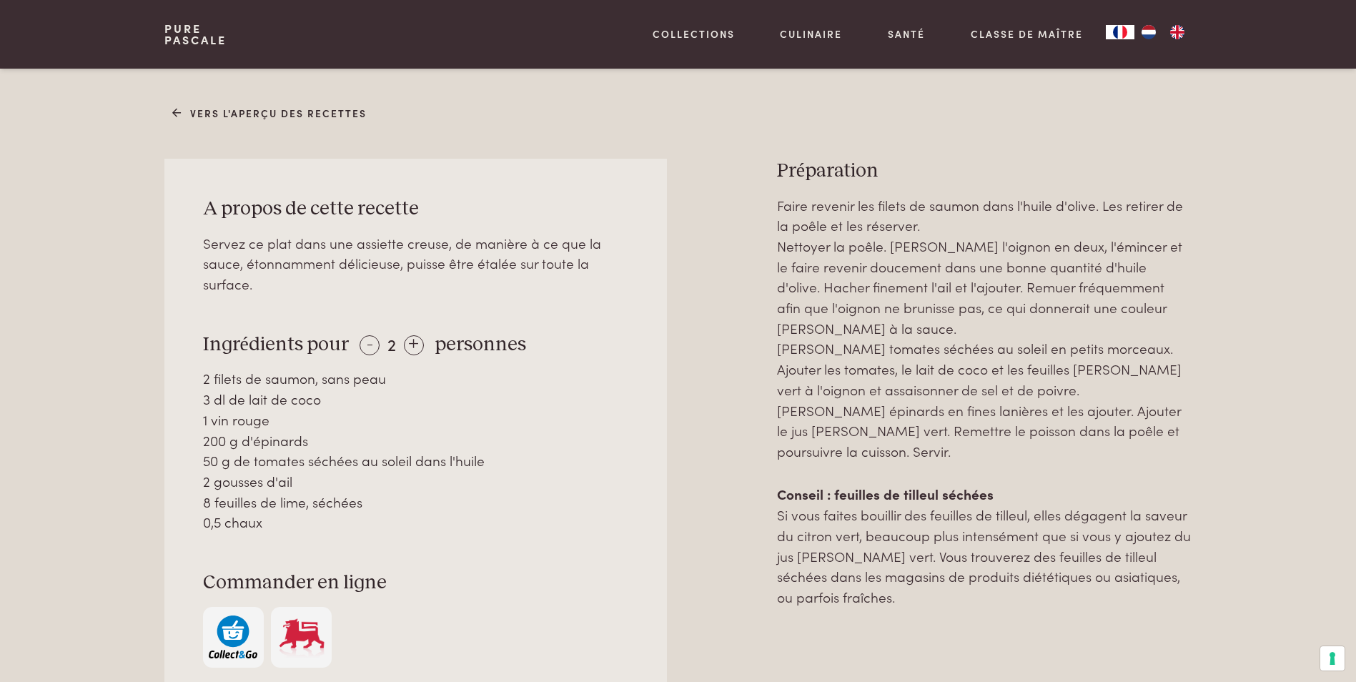
scroll to position [644, 0]
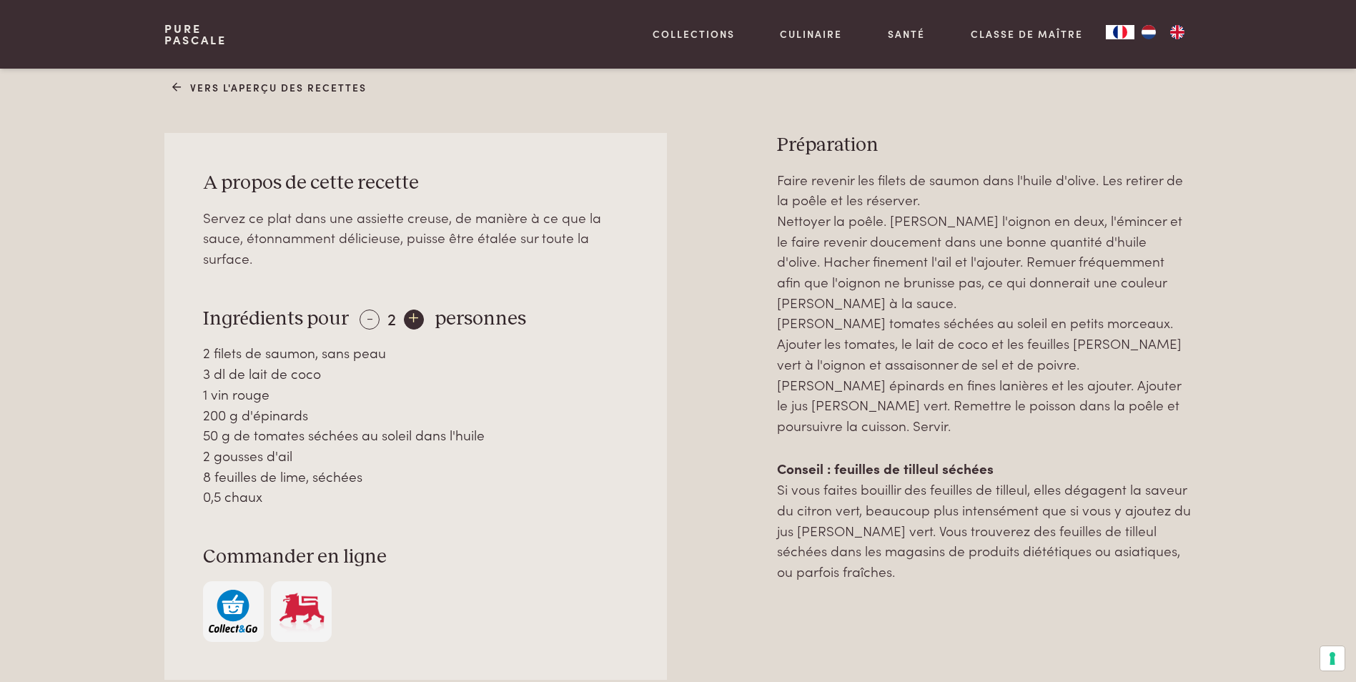
click at [415, 321] on div "+" at bounding box center [414, 320] width 20 height 20
click at [369, 316] on div "-" at bounding box center [370, 320] width 20 height 20
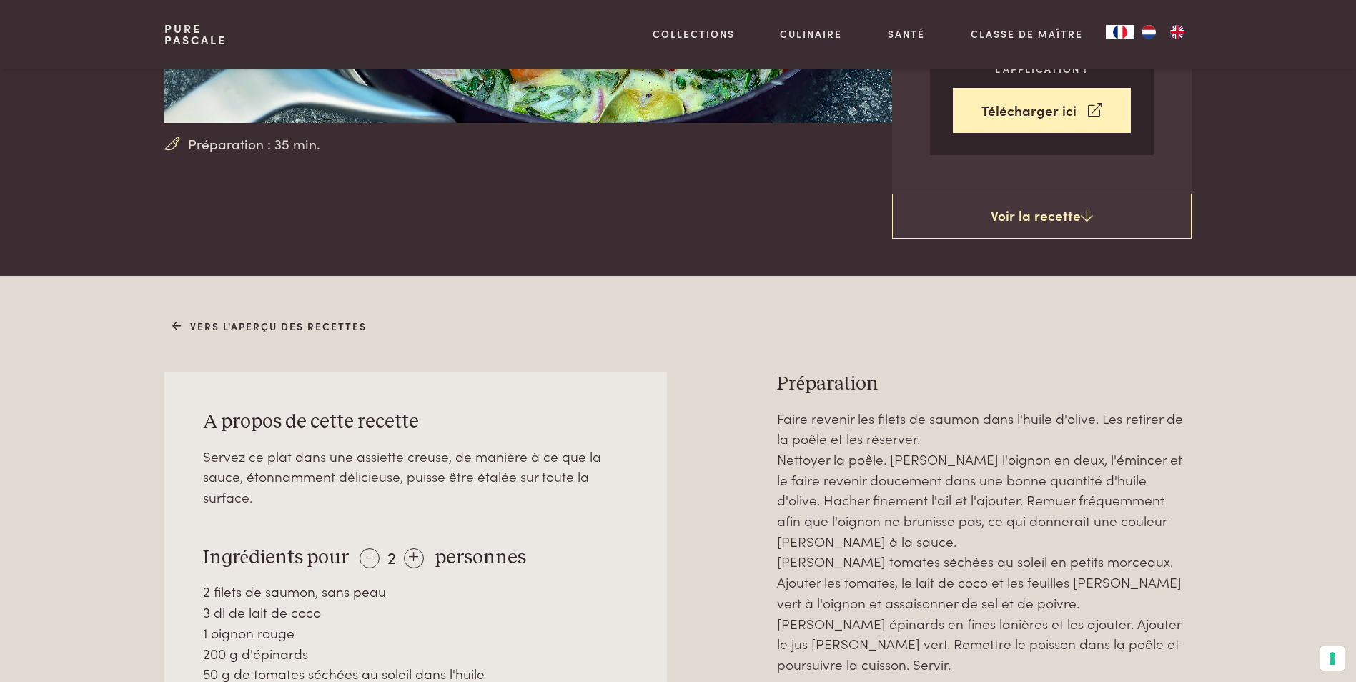
scroll to position [358, 0]
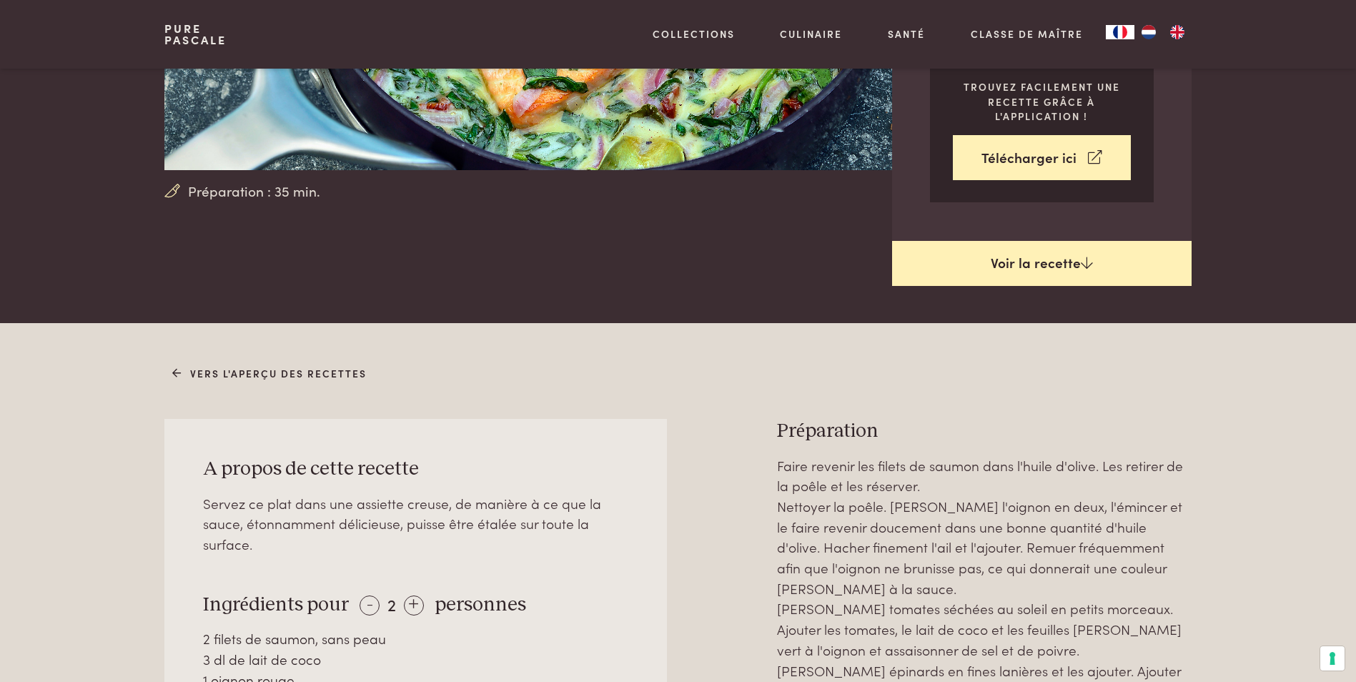
click at [1097, 264] on link "Voir la recette" at bounding box center [1042, 264] width 300 height 46
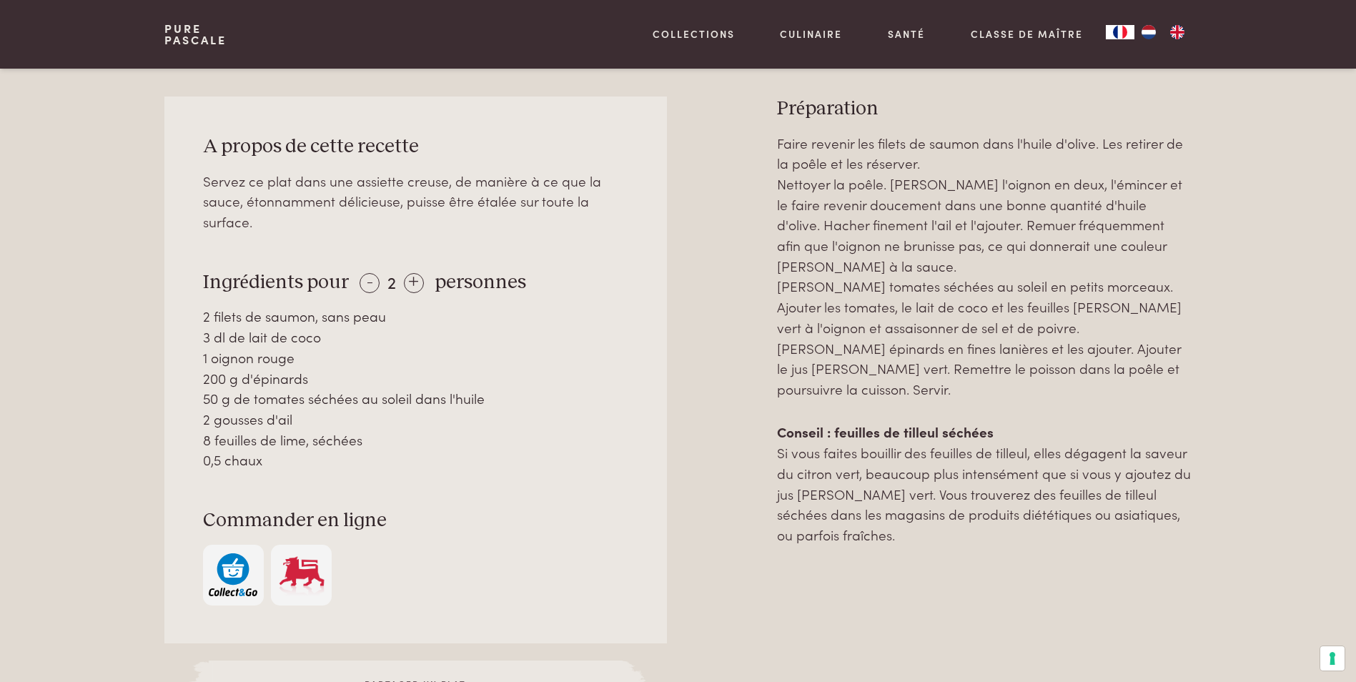
scroll to position [681, 0]
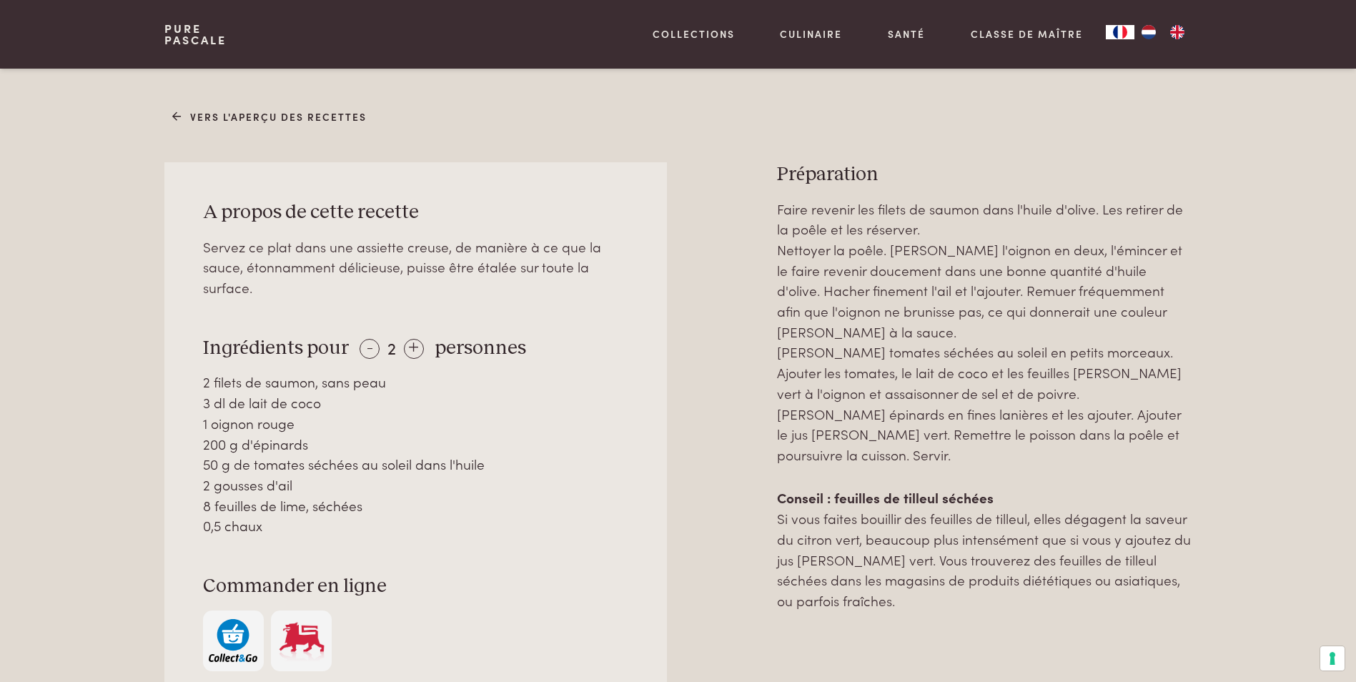
scroll to position [538, 0]
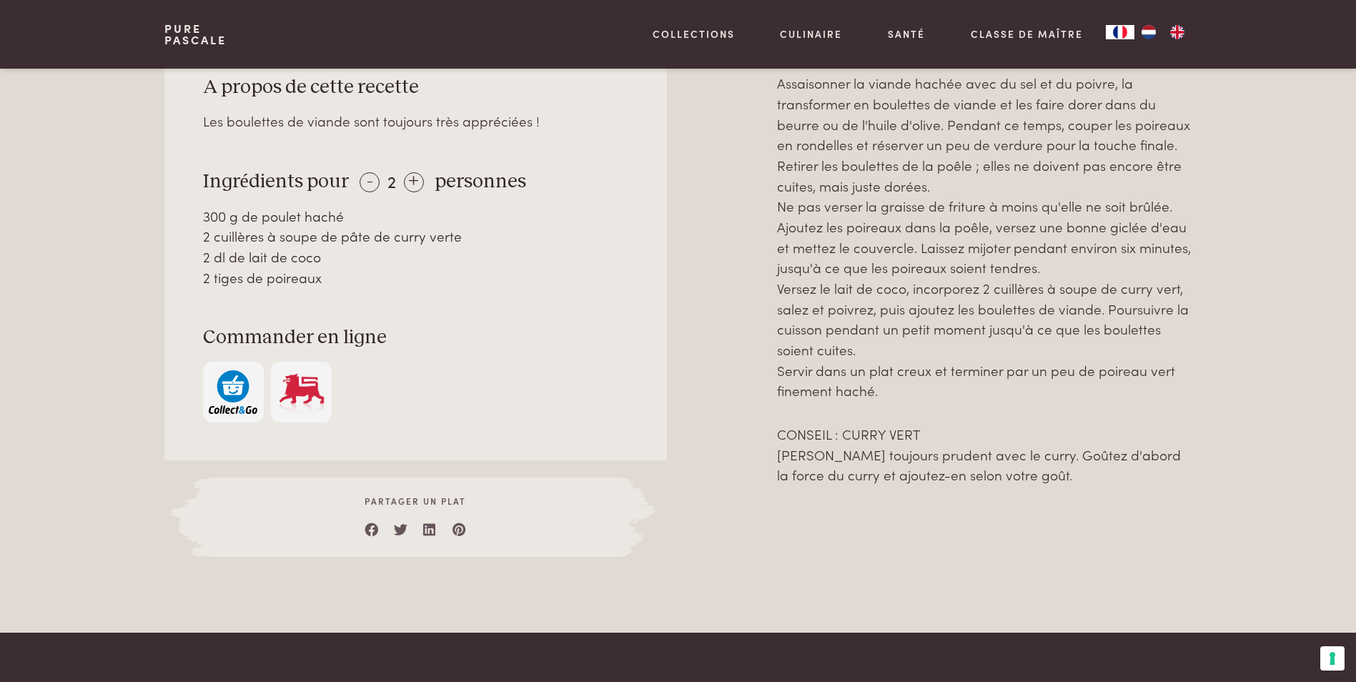
scroll to position [501, 0]
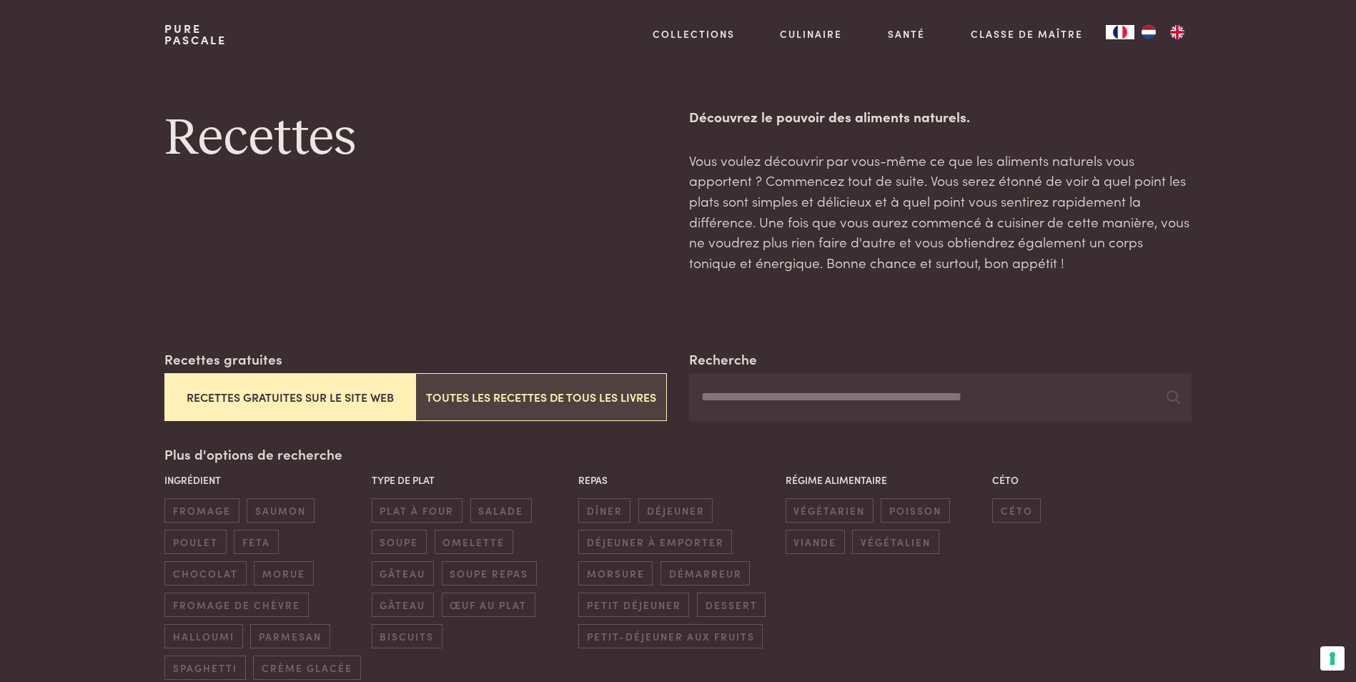
click at [576, 403] on button "Toutes les recettes de tous les livres" at bounding box center [540, 397] width 251 height 48
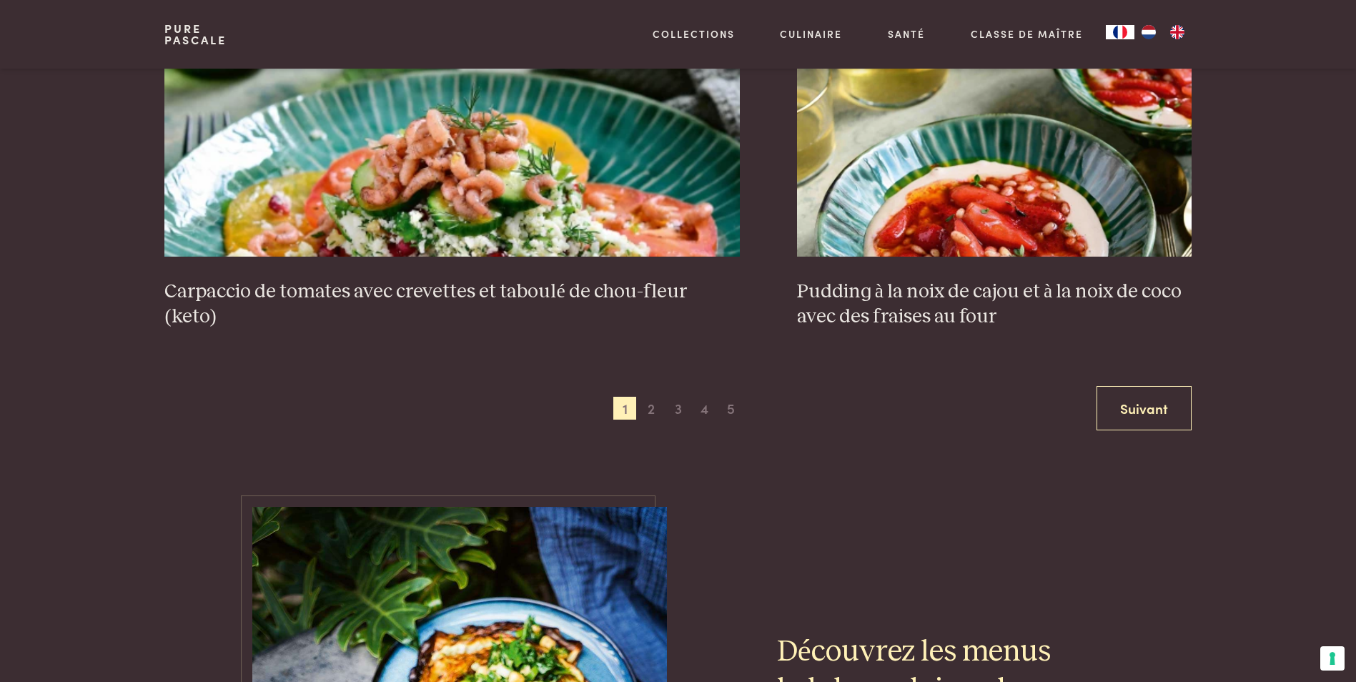
scroll to position [3066, 0]
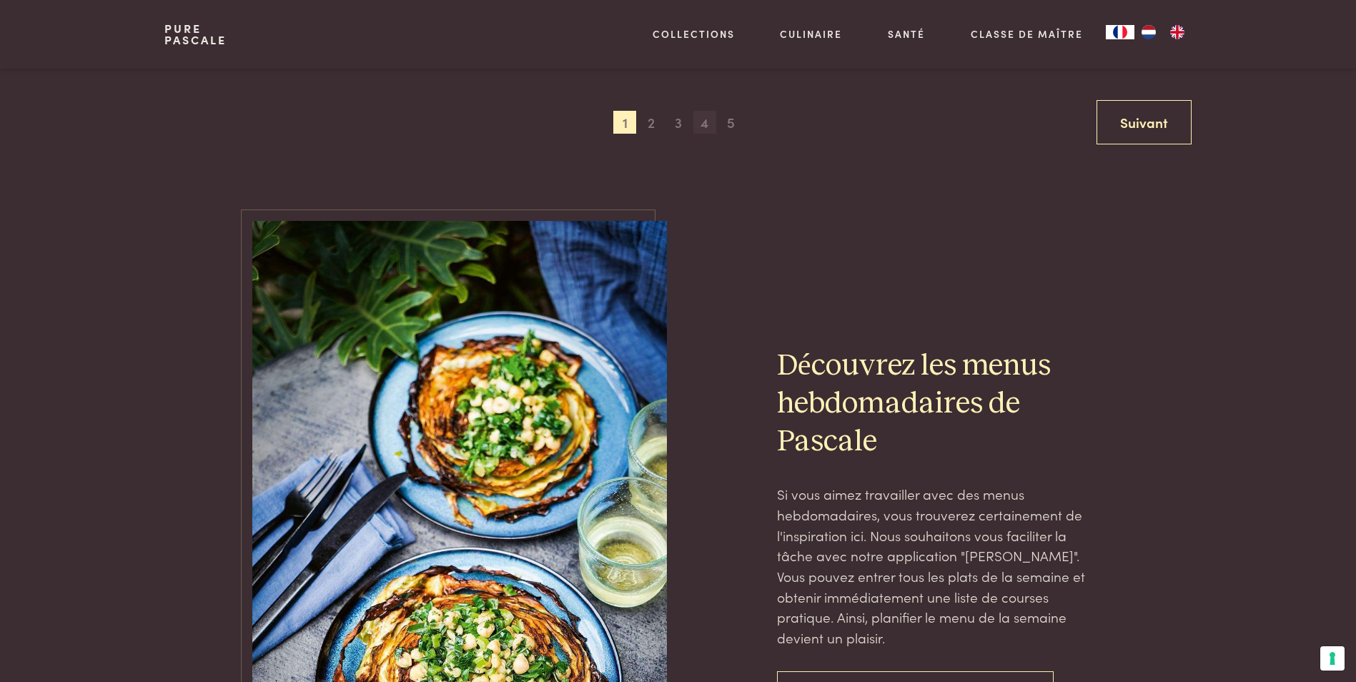
click at [708, 126] on span "4" at bounding box center [705, 122] width 23 height 23
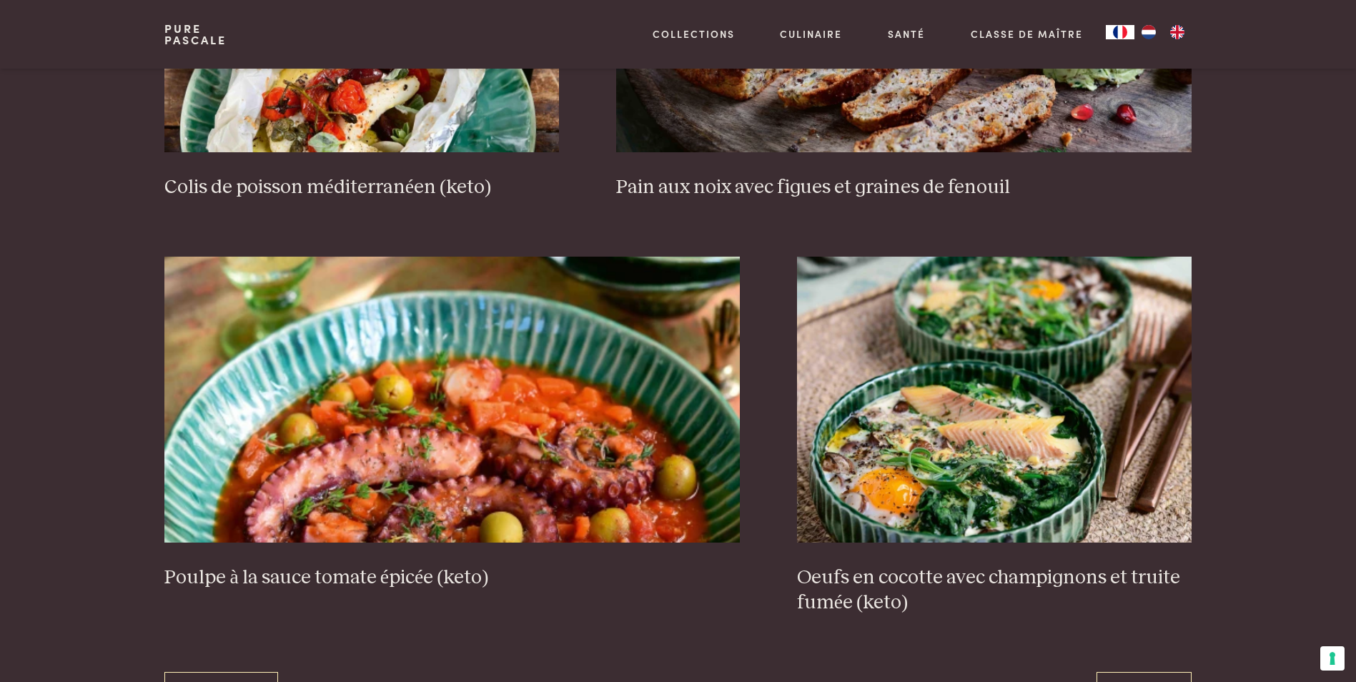
scroll to position [2637, 0]
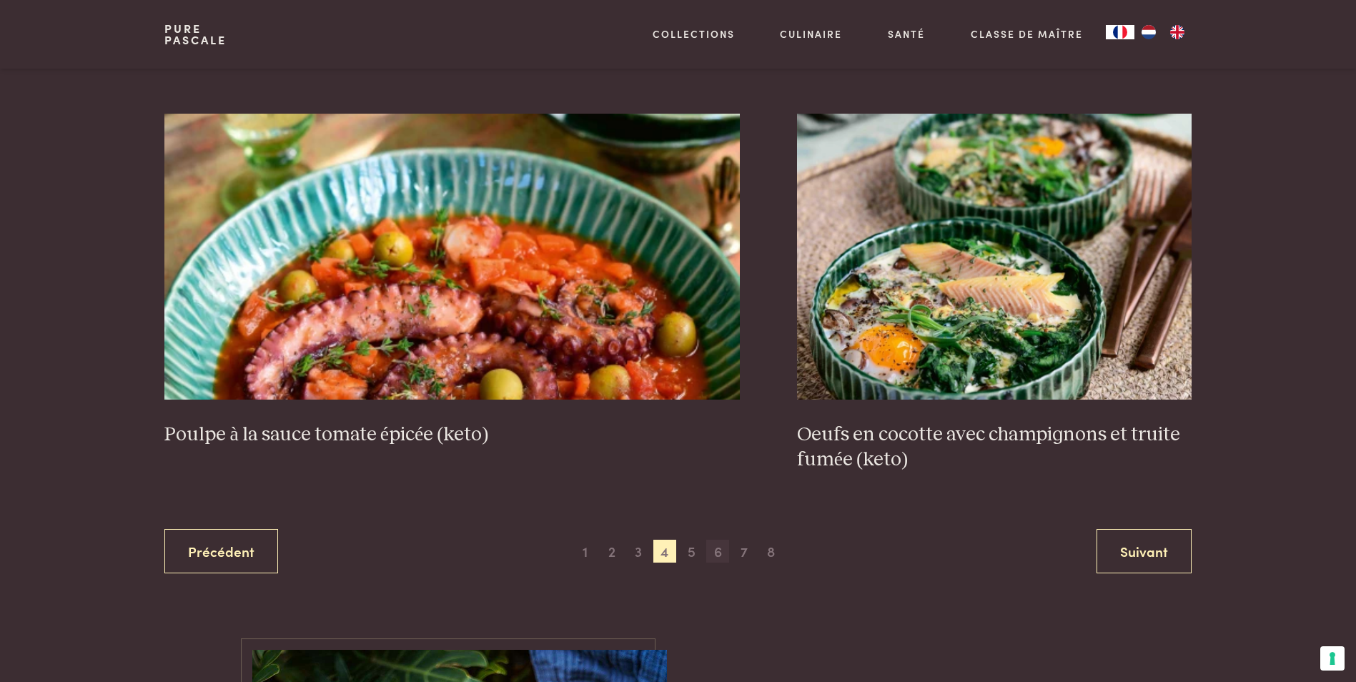
click at [721, 556] on span "6" at bounding box center [717, 551] width 23 height 23
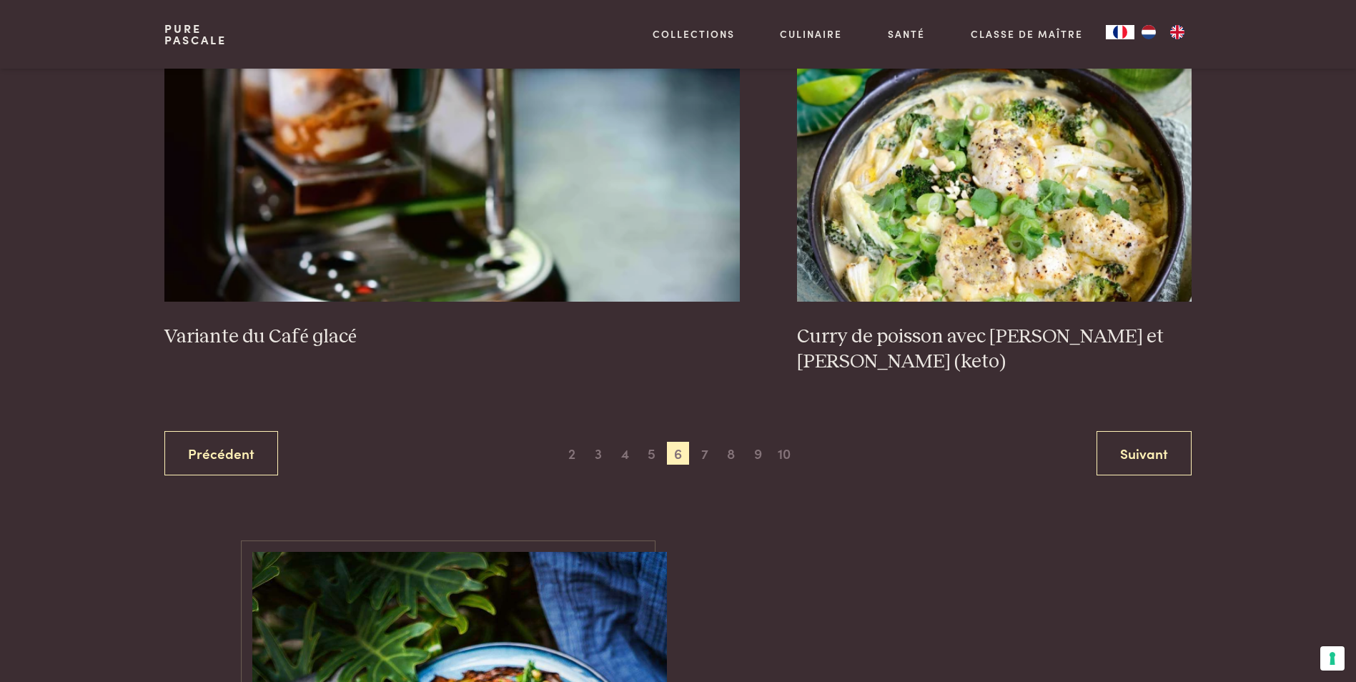
scroll to position [2780, 0]
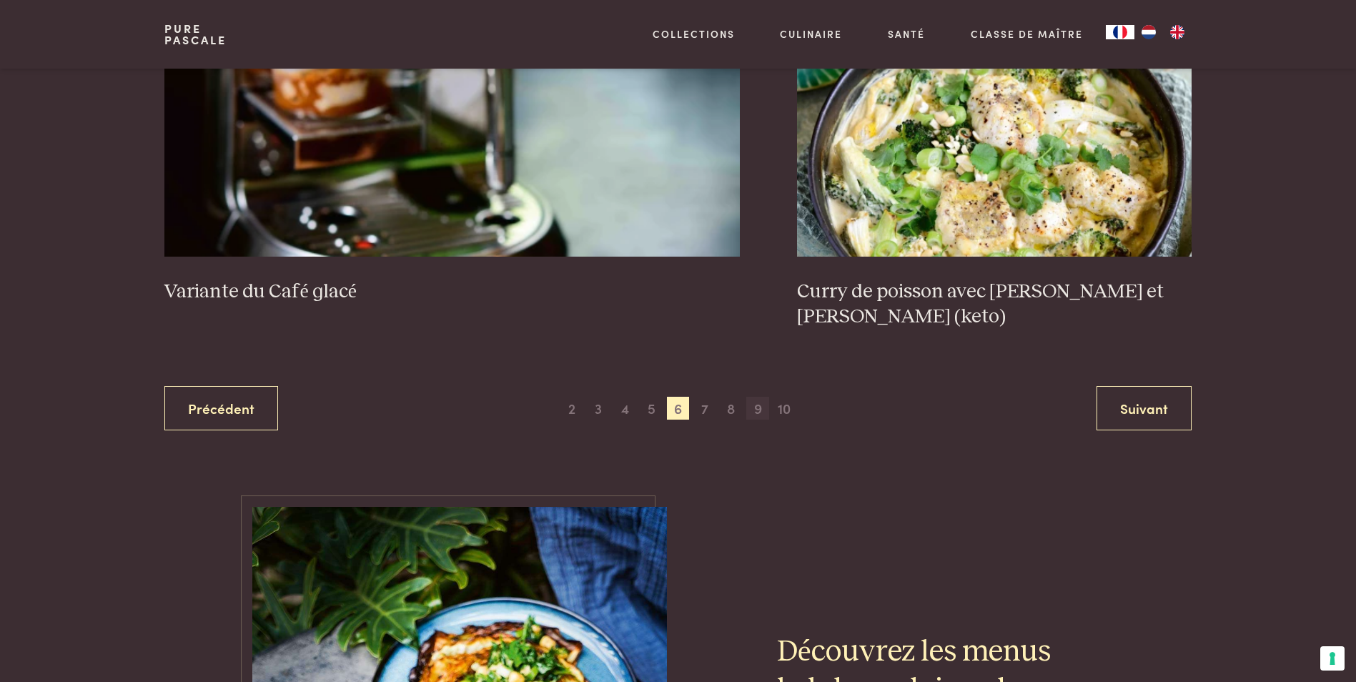
click at [755, 409] on span "9" at bounding box center [757, 408] width 23 height 23
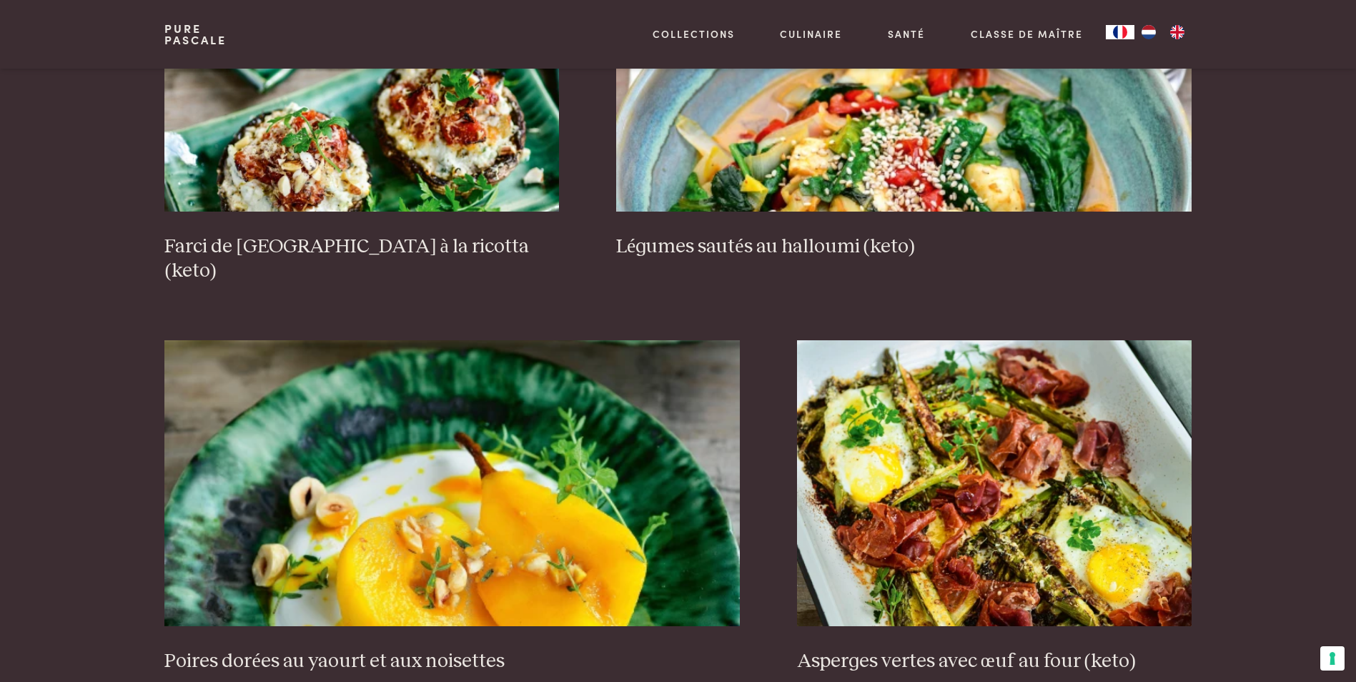
scroll to position [2566, 0]
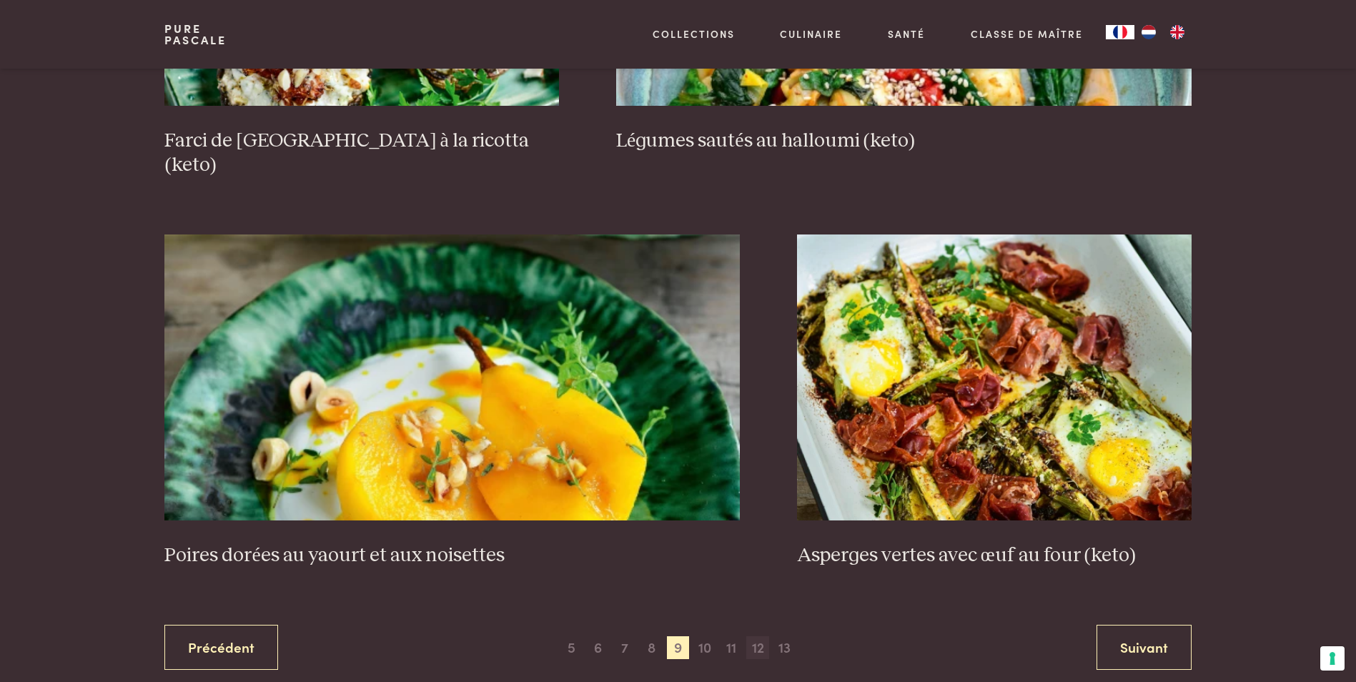
click at [752, 636] on span "12" at bounding box center [757, 647] width 23 height 23
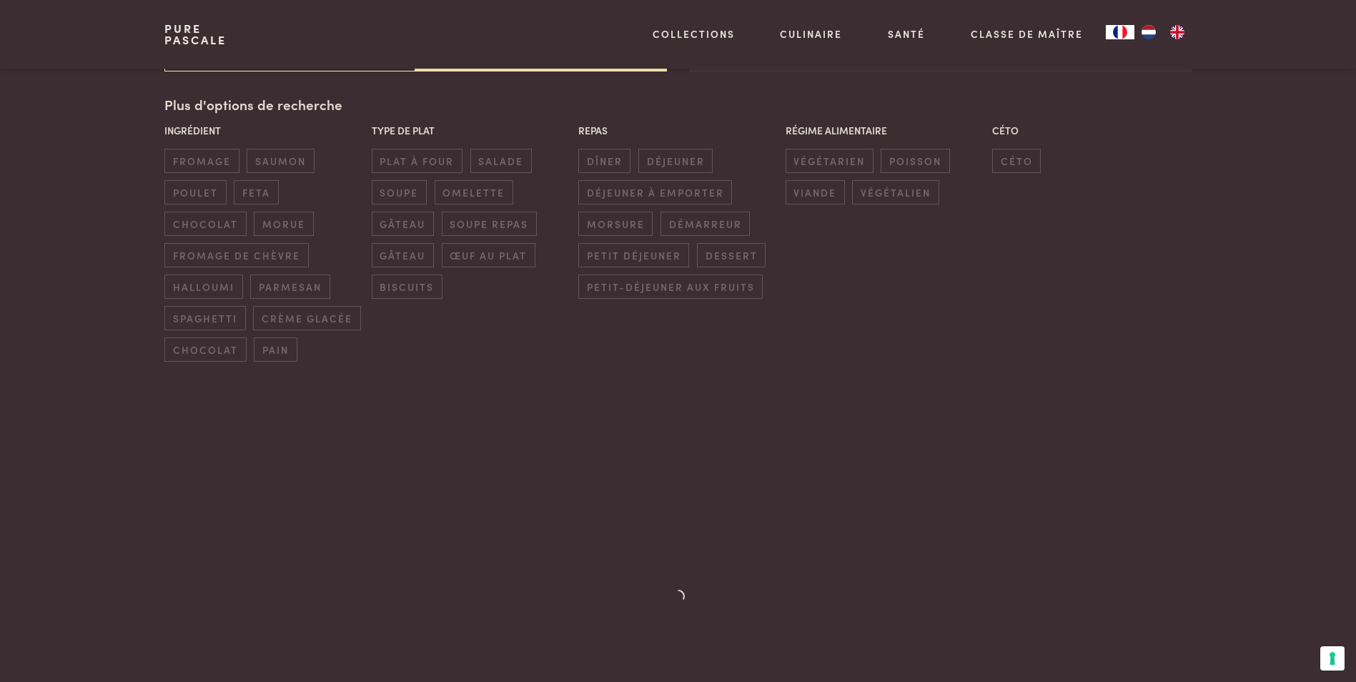
scroll to position [349, 0]
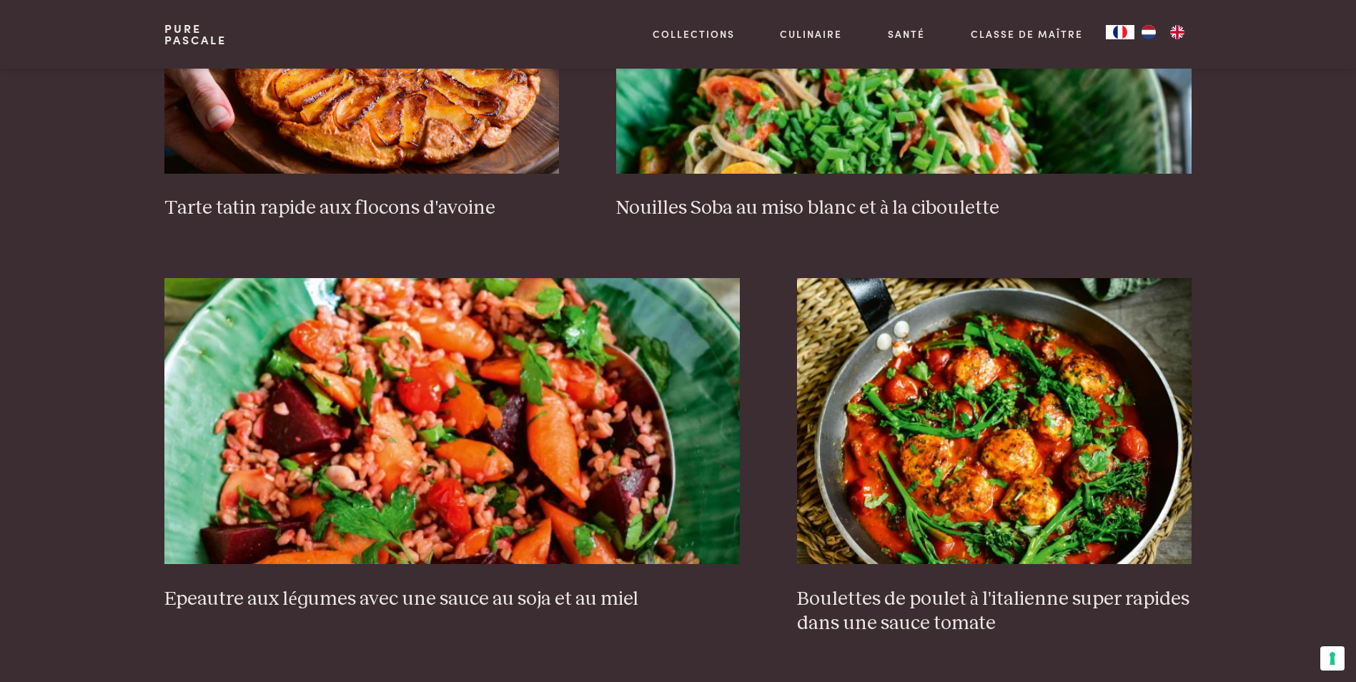
scroll to position [2494, 0]
